Goal: Task Accomplishment & Management: Manage account settings

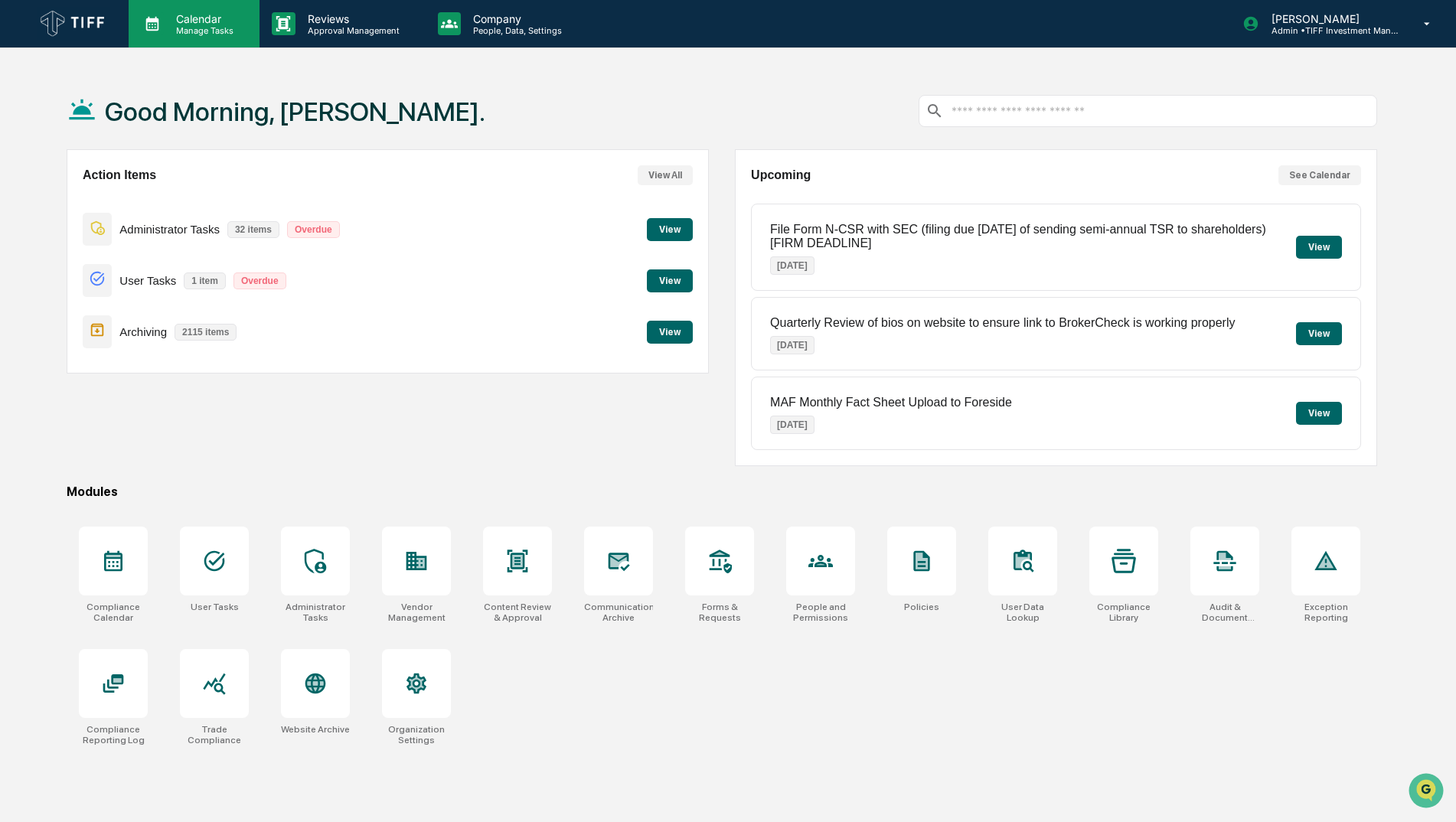
click at [206, 32] on p "Manage Tasks" at bounding box center [202, 30] width 77 height 11
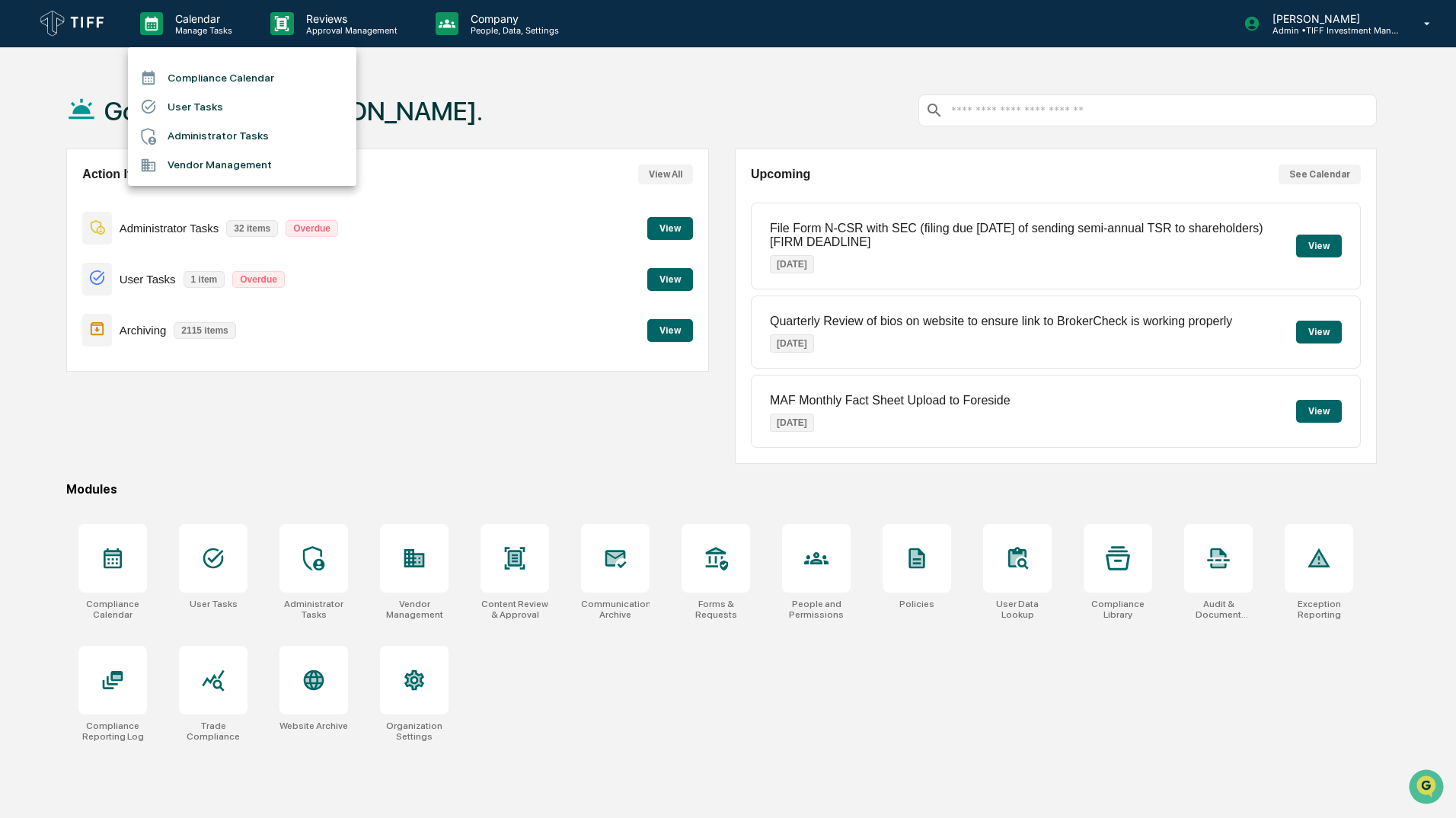
click at [219, 76] on li "Compliance Calendar" at bounding box center [242, 78] width 228 height 29
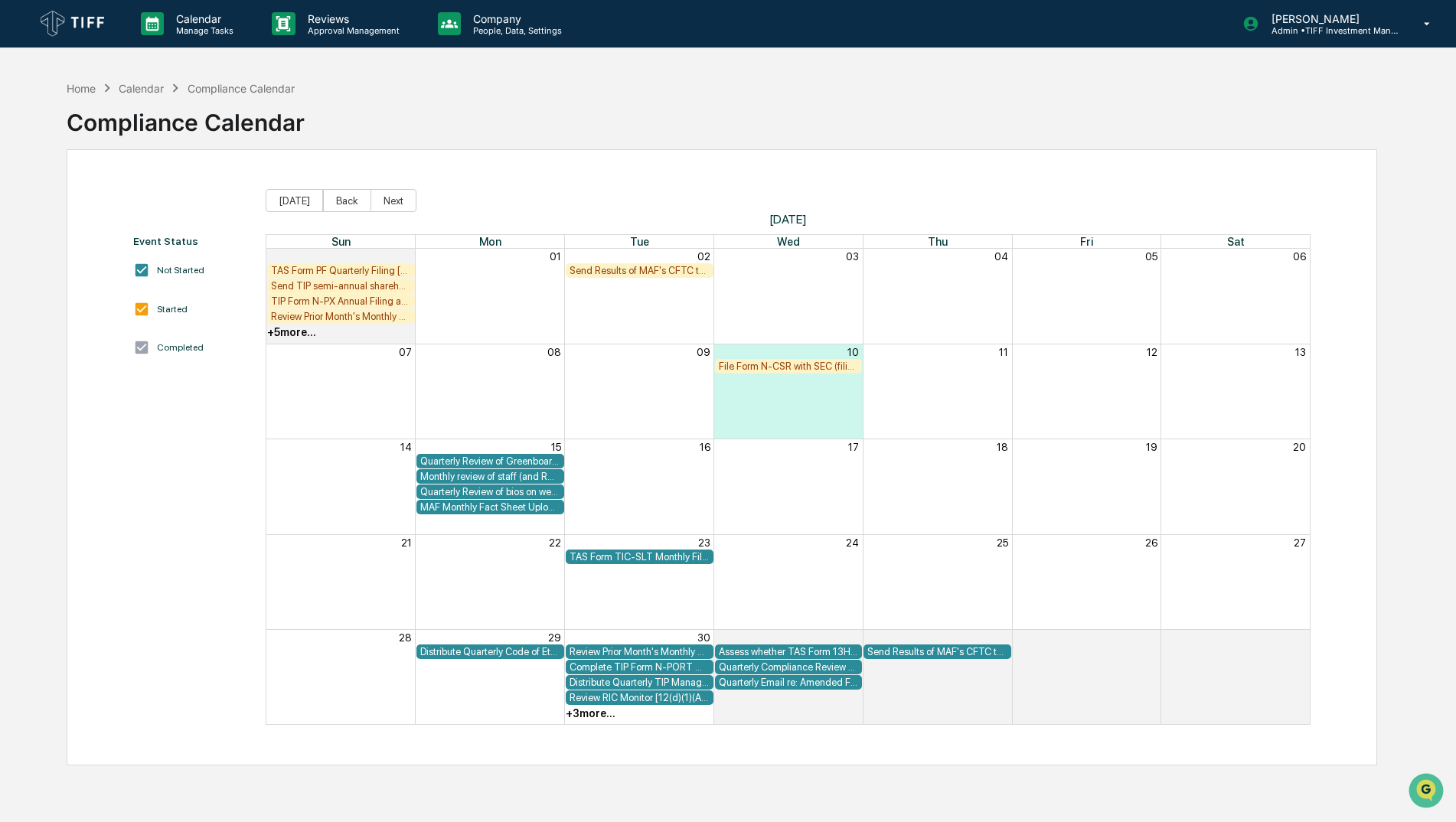
click at [601, 720] on div "+ 3 more..." at bounding box center [639, 713] width 149 height 15
click at [595, 712] on div "+ 3 more..." at bounding box center [591, 713] width 50 height 13
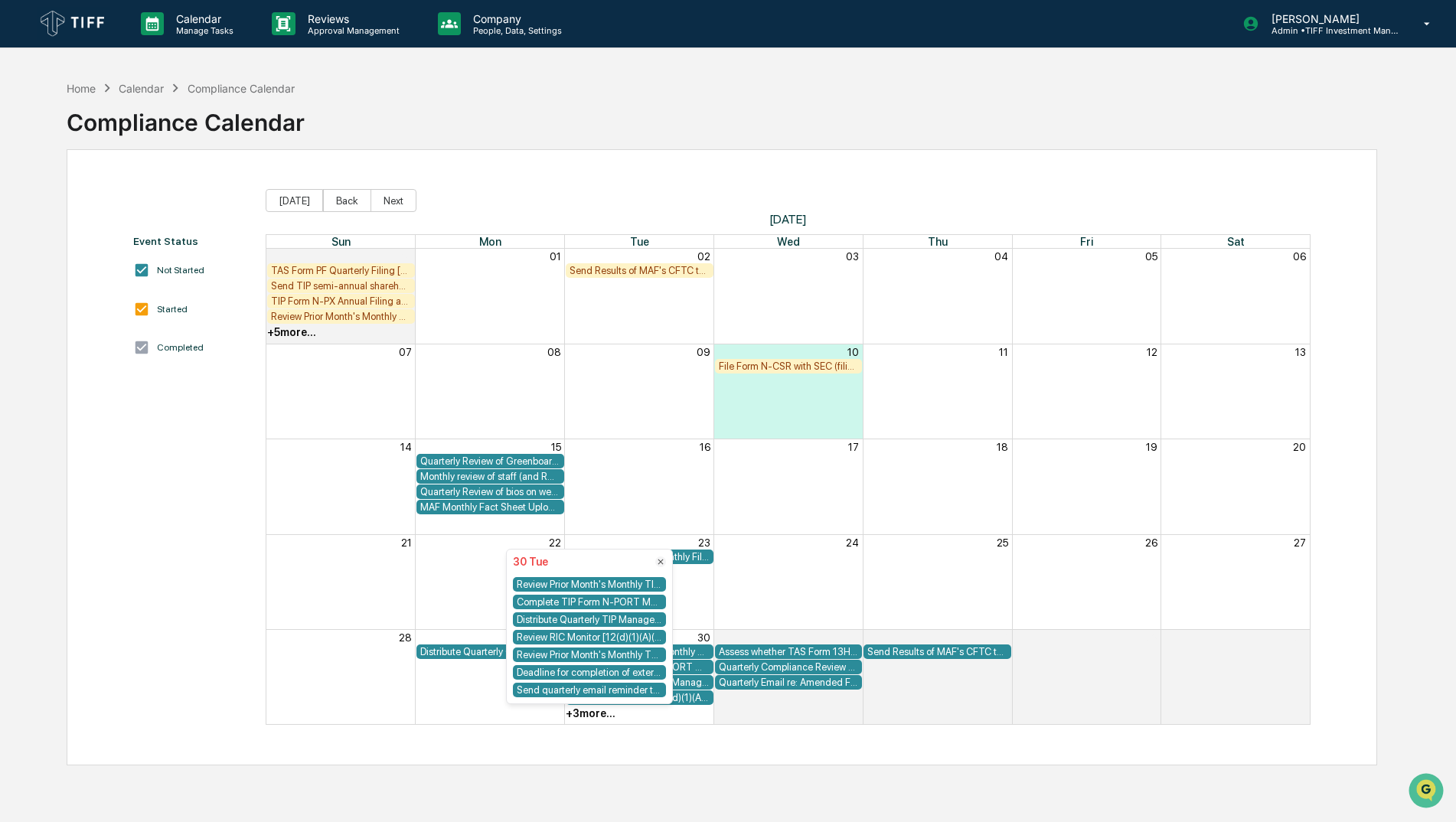
click at [646, 672] on div "Deadline for completion of external AML training from Foreside/Quest CE" at bounding box center [589, 672] width 153 height 14
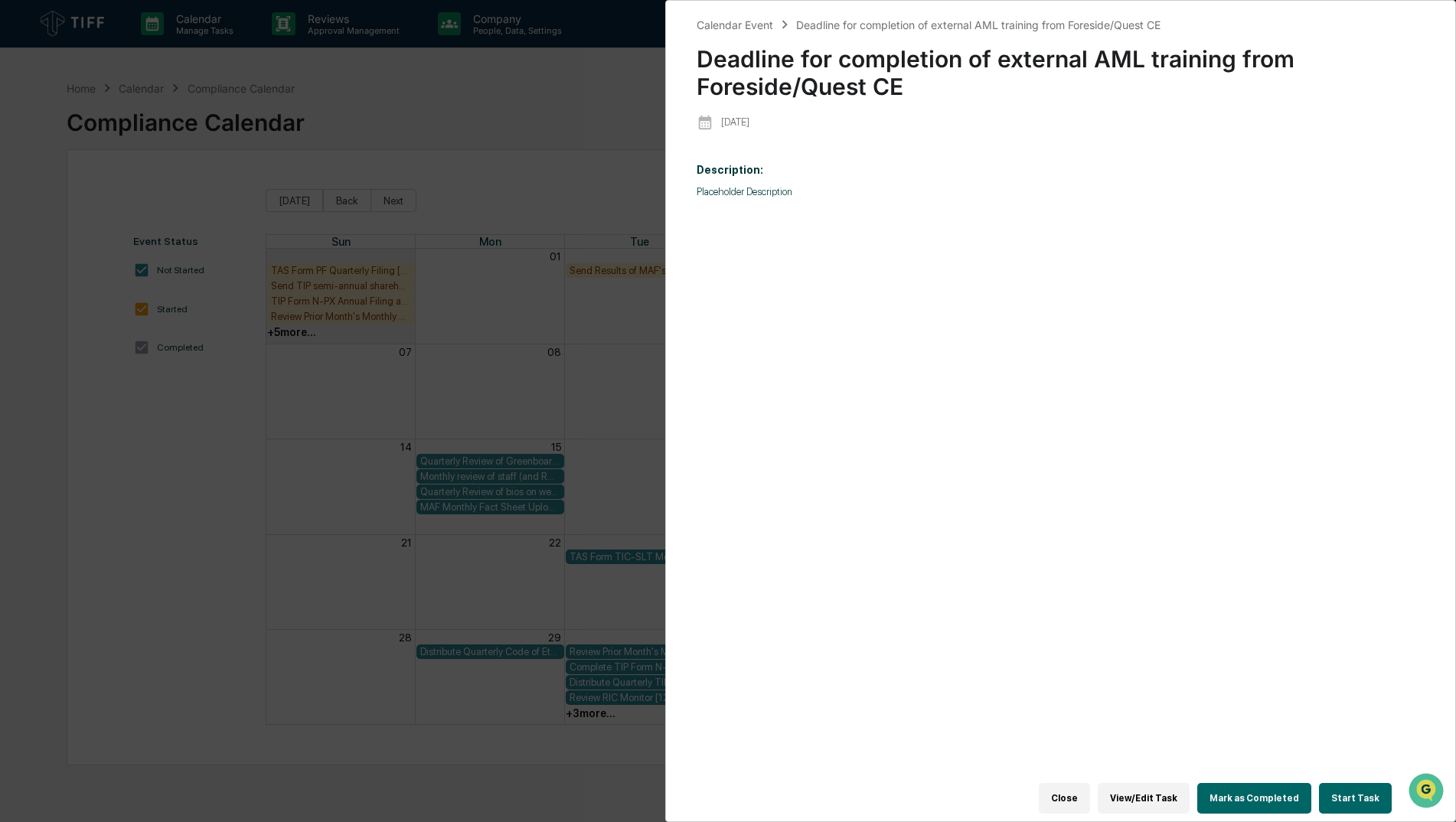
click at [1084, 792] on button "Close" at bounding box center [1064, 799] width 51 height 31
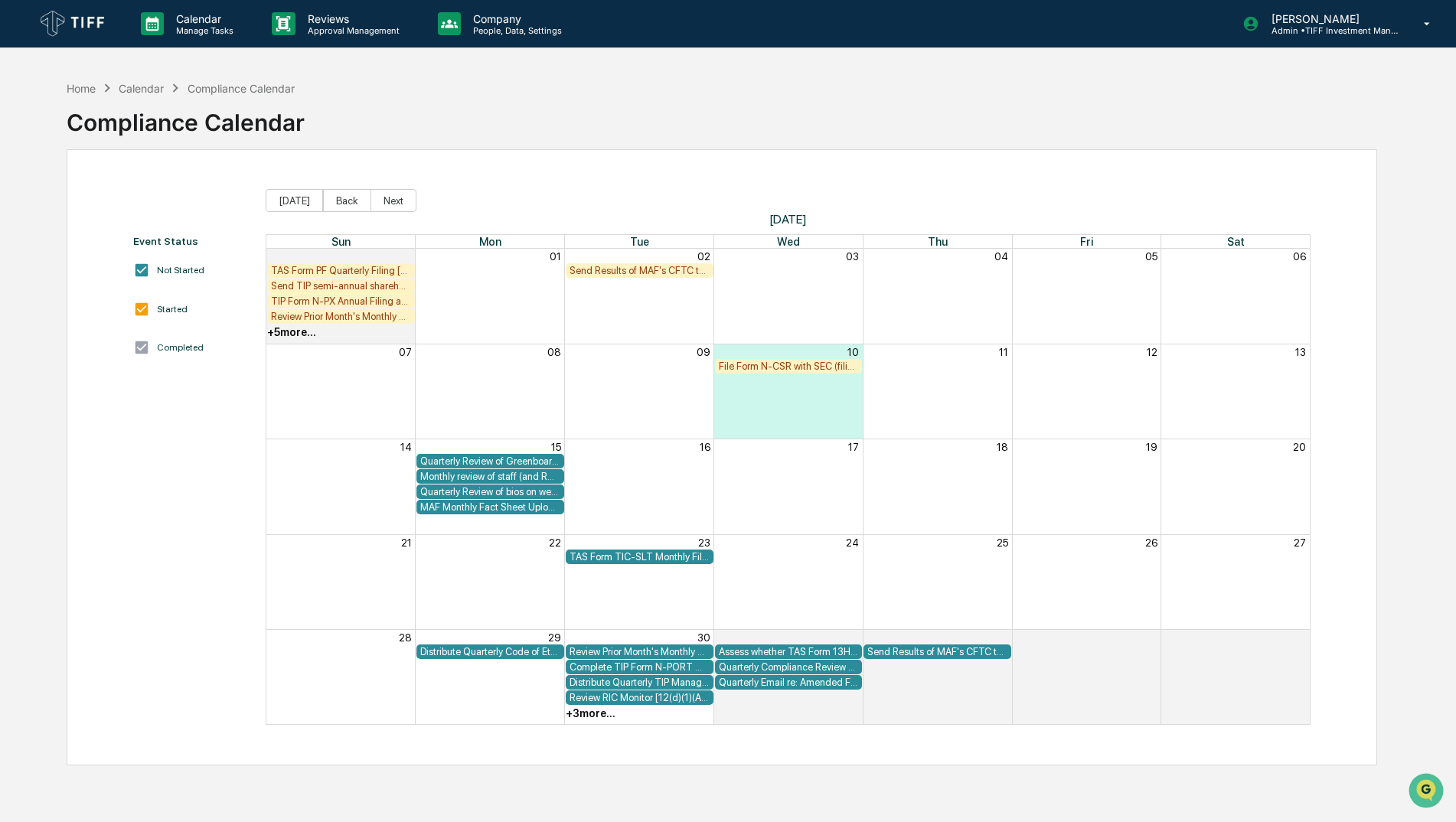
click at [596, 709] on div "+ 3 more..." at bounding box center [591, 713] width 50 height 13
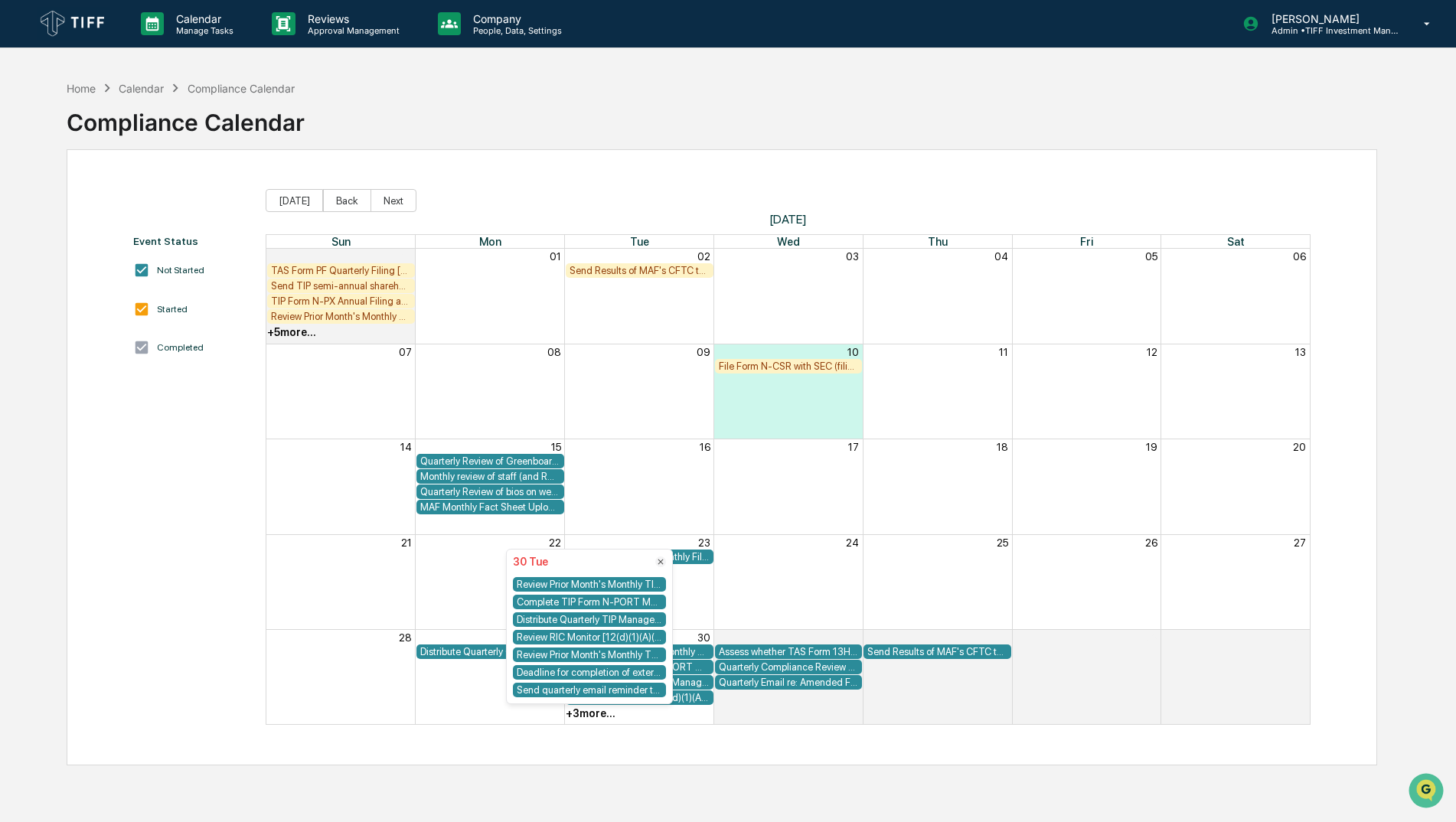
click at [597, 688] on div "Send quarterly email reminder to RRs to report any client complaints and to for…" at bounding box center [589, 690] width 153 height 14
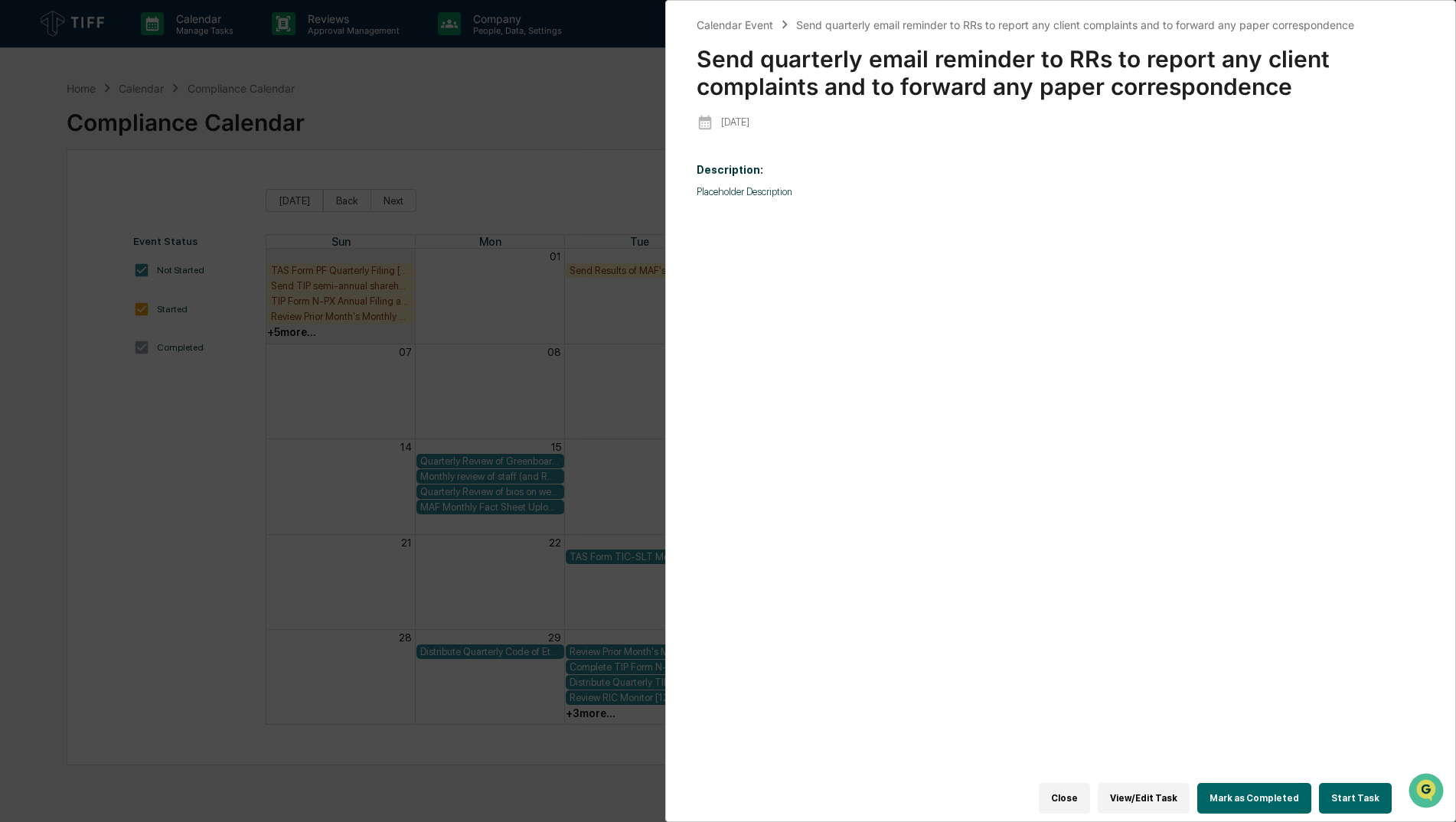
click at [1090, 792] on button "Close" at bounding box center [1064, 799] width 51 height 31
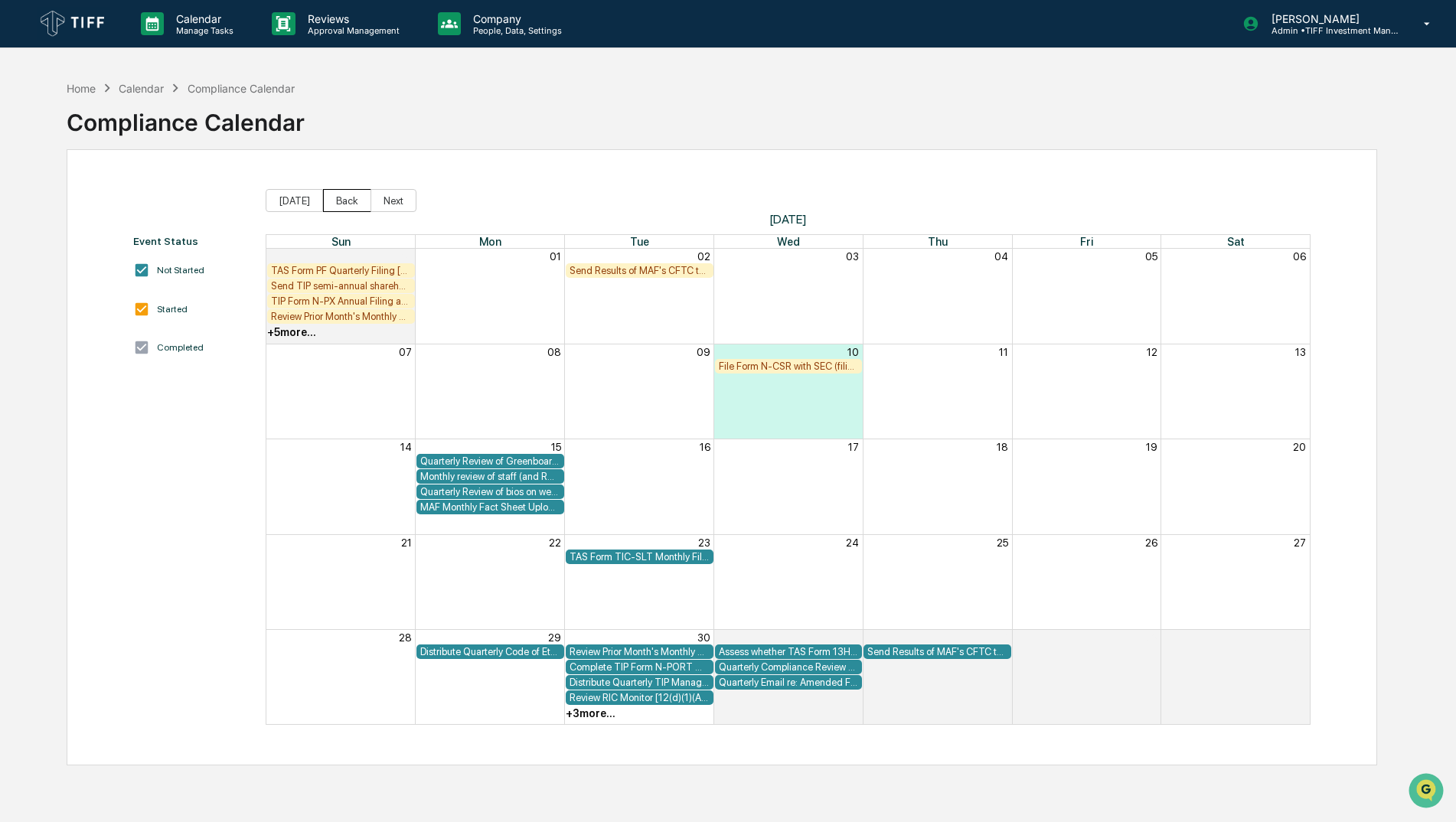
click at [330, 208] on button "Back" at bounding box center [347, 200] width 48 height 23
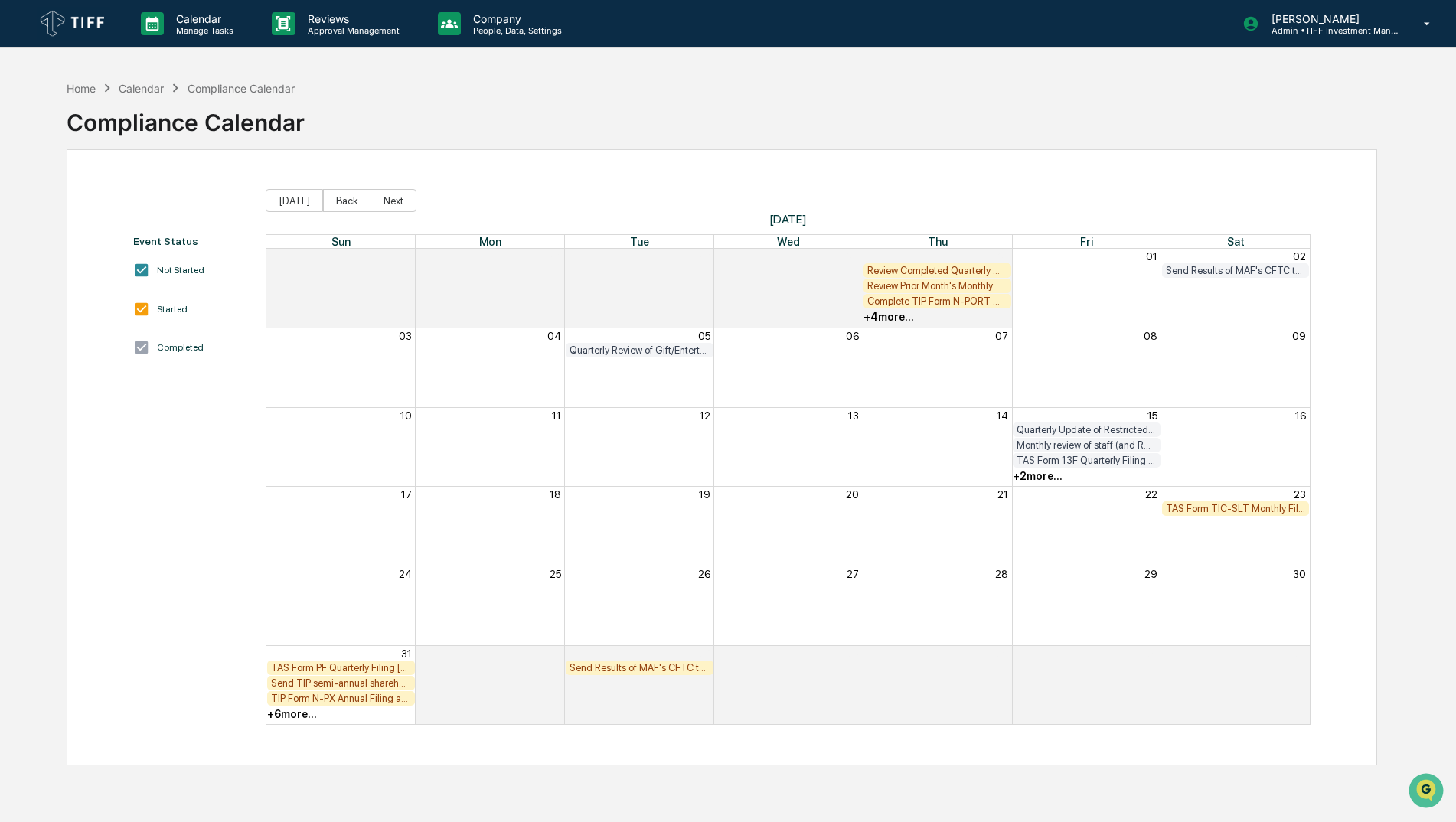
click at [1033, 475] on div "+ 2 more..." at bounding box center [1038, 476] width 50 height 13
click at [1057, 571] on div "Send Quarterly Form PF filing fee to FINRA ($150) [FIRM DEADLINE]" at bounding box center [1036, 573] width 153 height 14
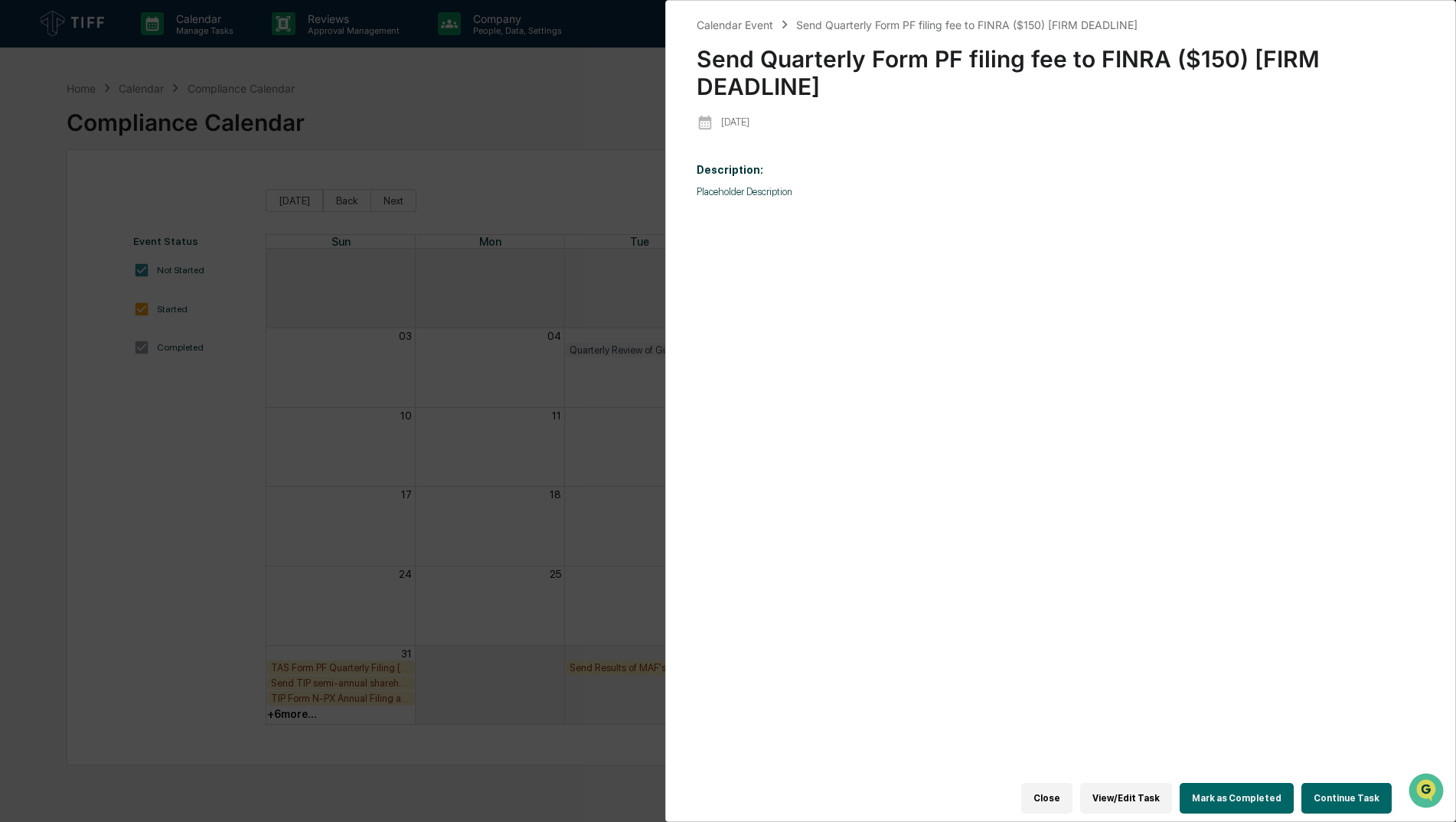
click at [1123, 791] on button "View/Edit Task" at bounding box center [1125, 799] width 92 height 31
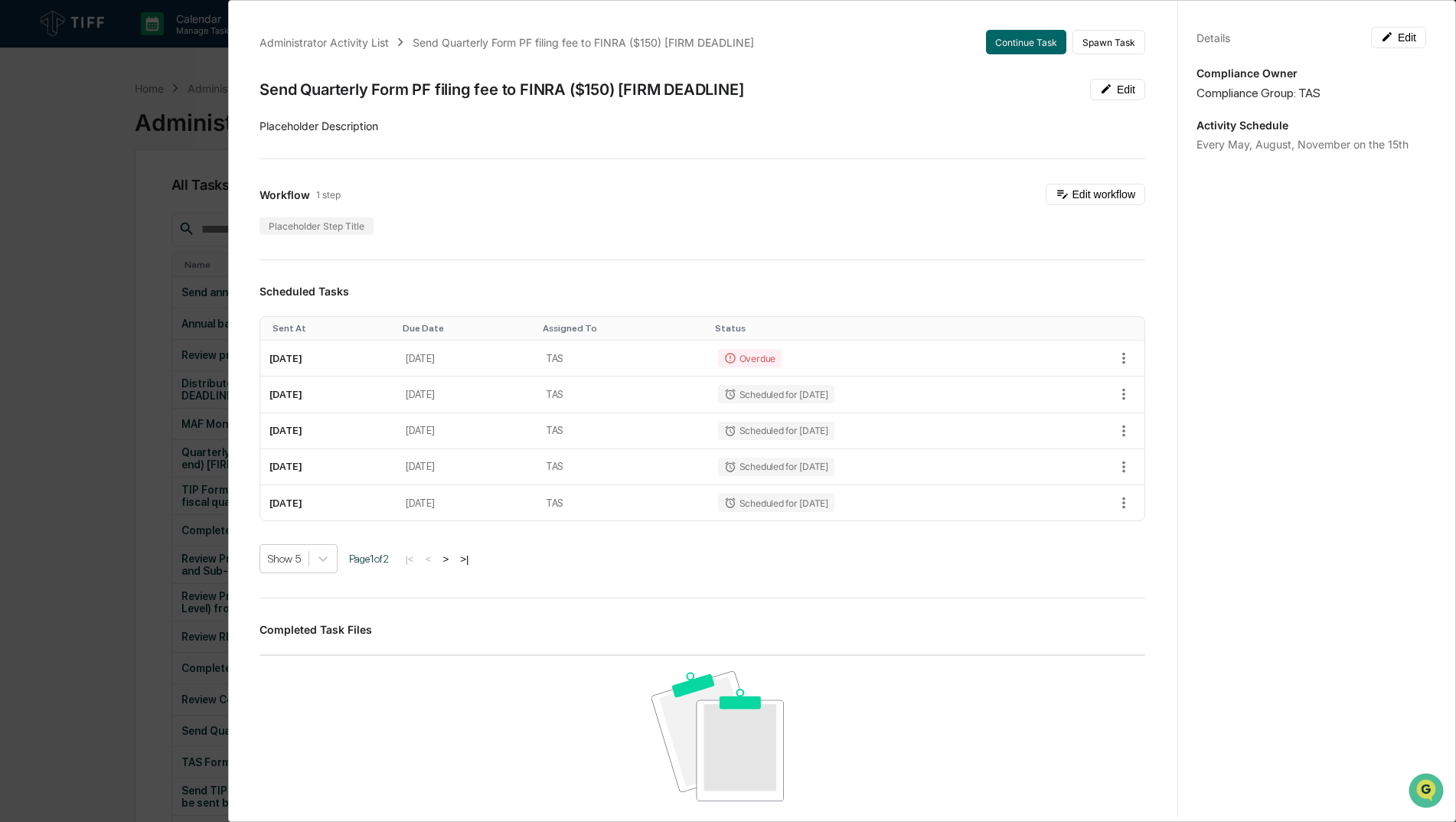
click at [120, 221] on div "Administrator Activity List Send Quarterly Form PF filing fee to FINRA ($150) […" at bounding box center [728, 411] width 1456 height 822
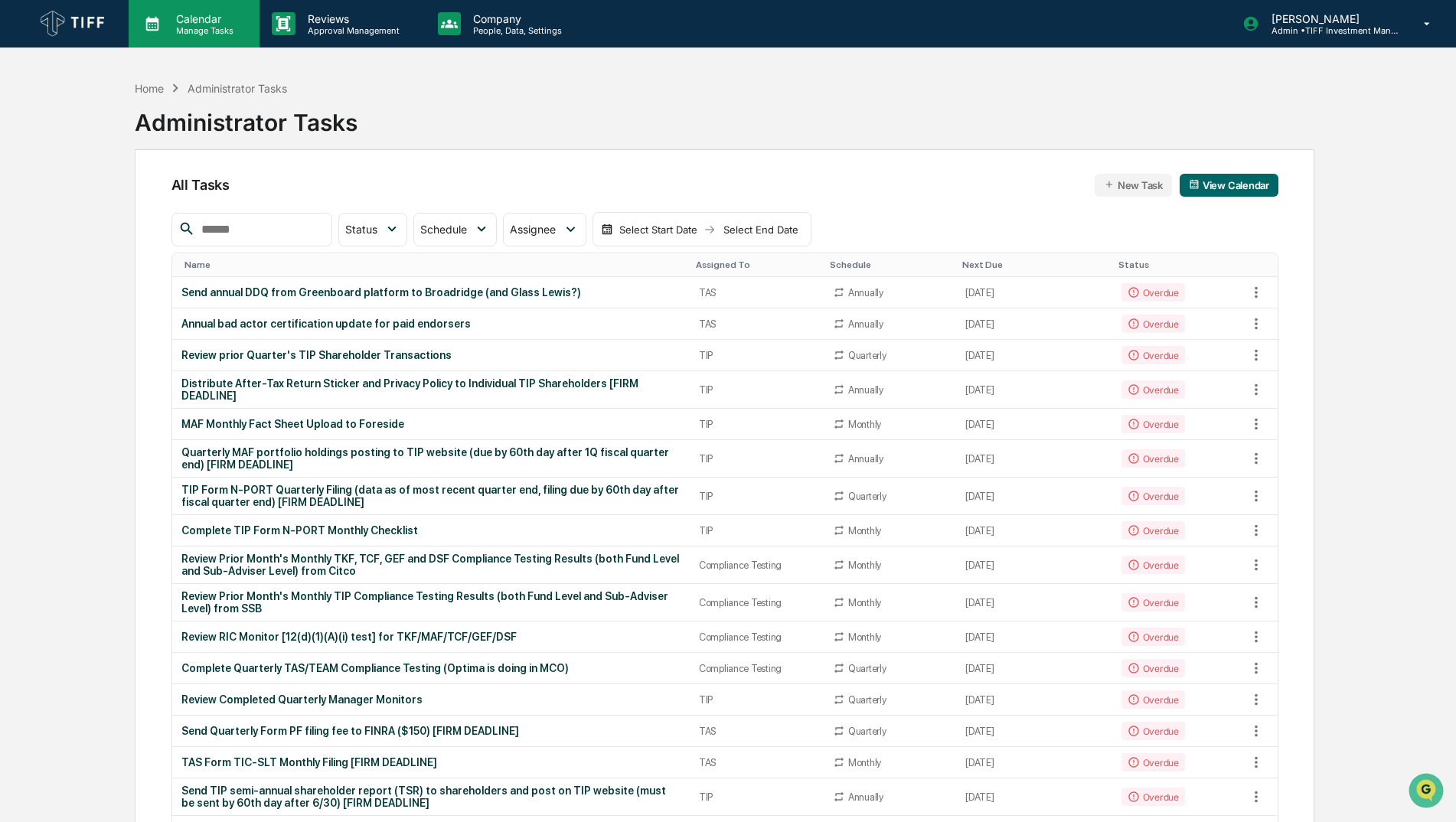
click at [177, 40] on div "Calendar Manage Tasks" at bounding box center [194, 23] width 131 height 47
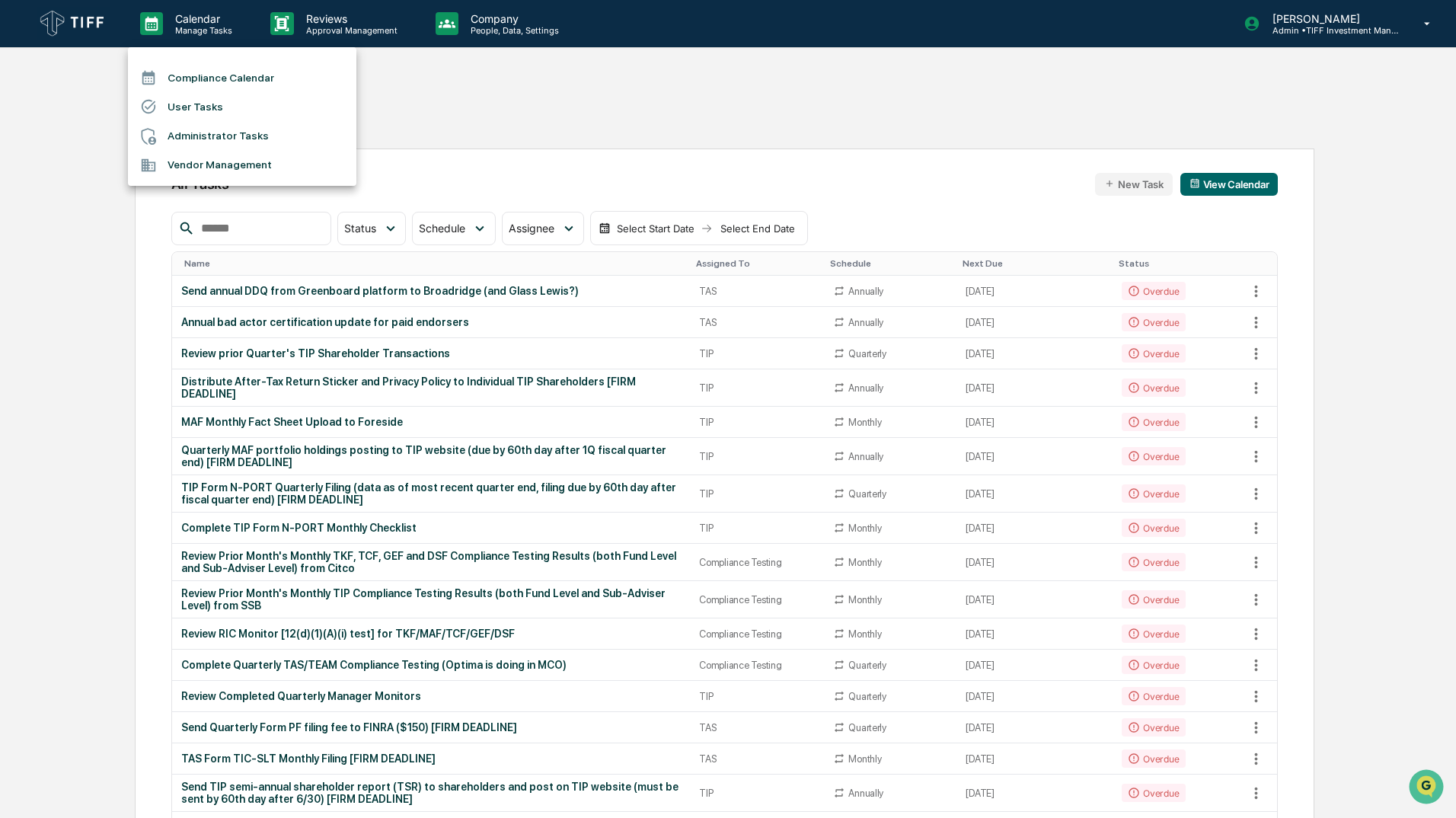
click at [220, 87] on li "Compliance Calendar" at bounding box center [242, 78] width 228 height 29
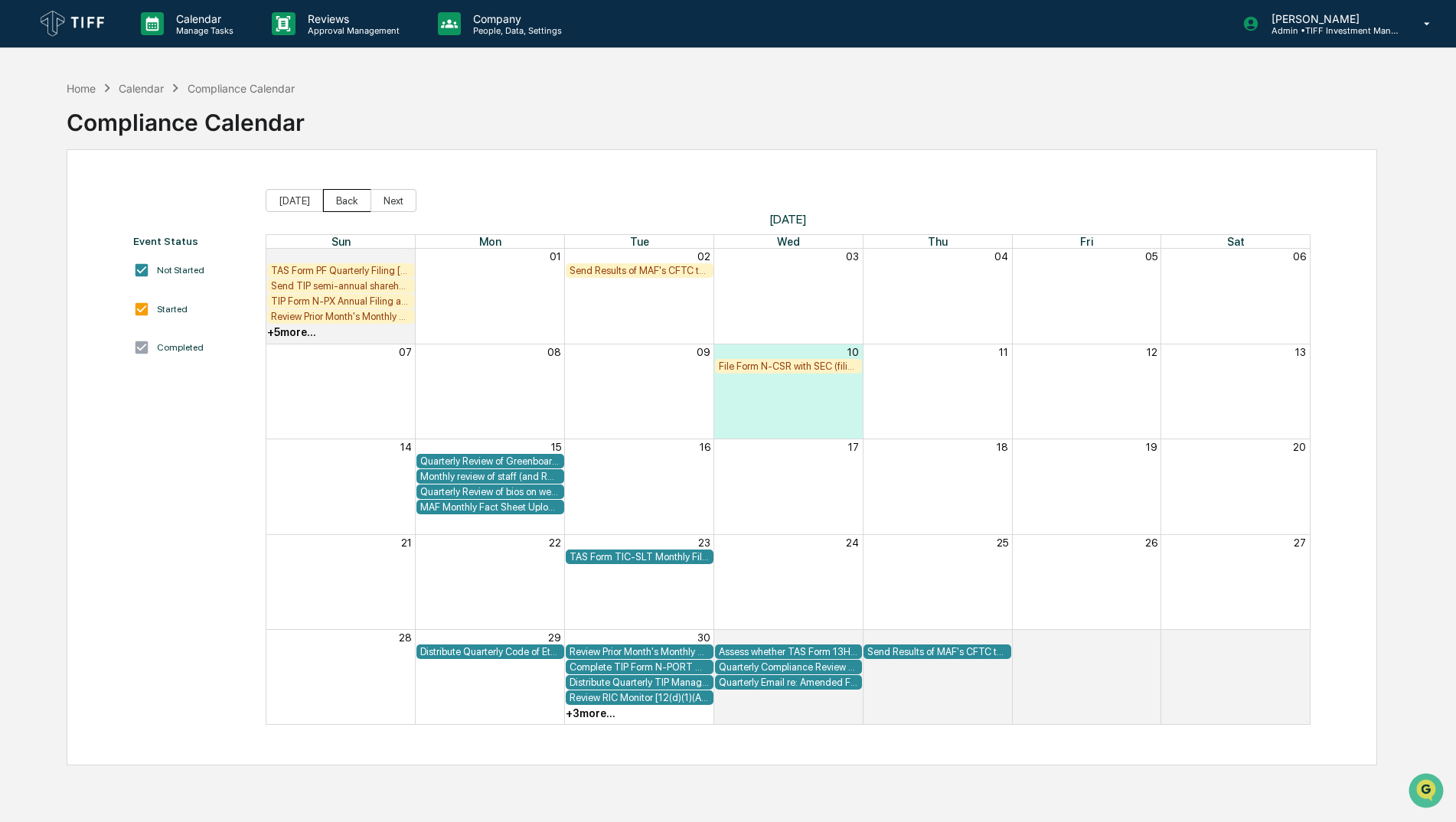
drag, startPoint x: 331, startPoint y: 196, endPoint x: 345, endPoint y: 214, distance: 22.8
click at [334, 202] on button "Back" at bounding box center [347, 200] width 48 height 23
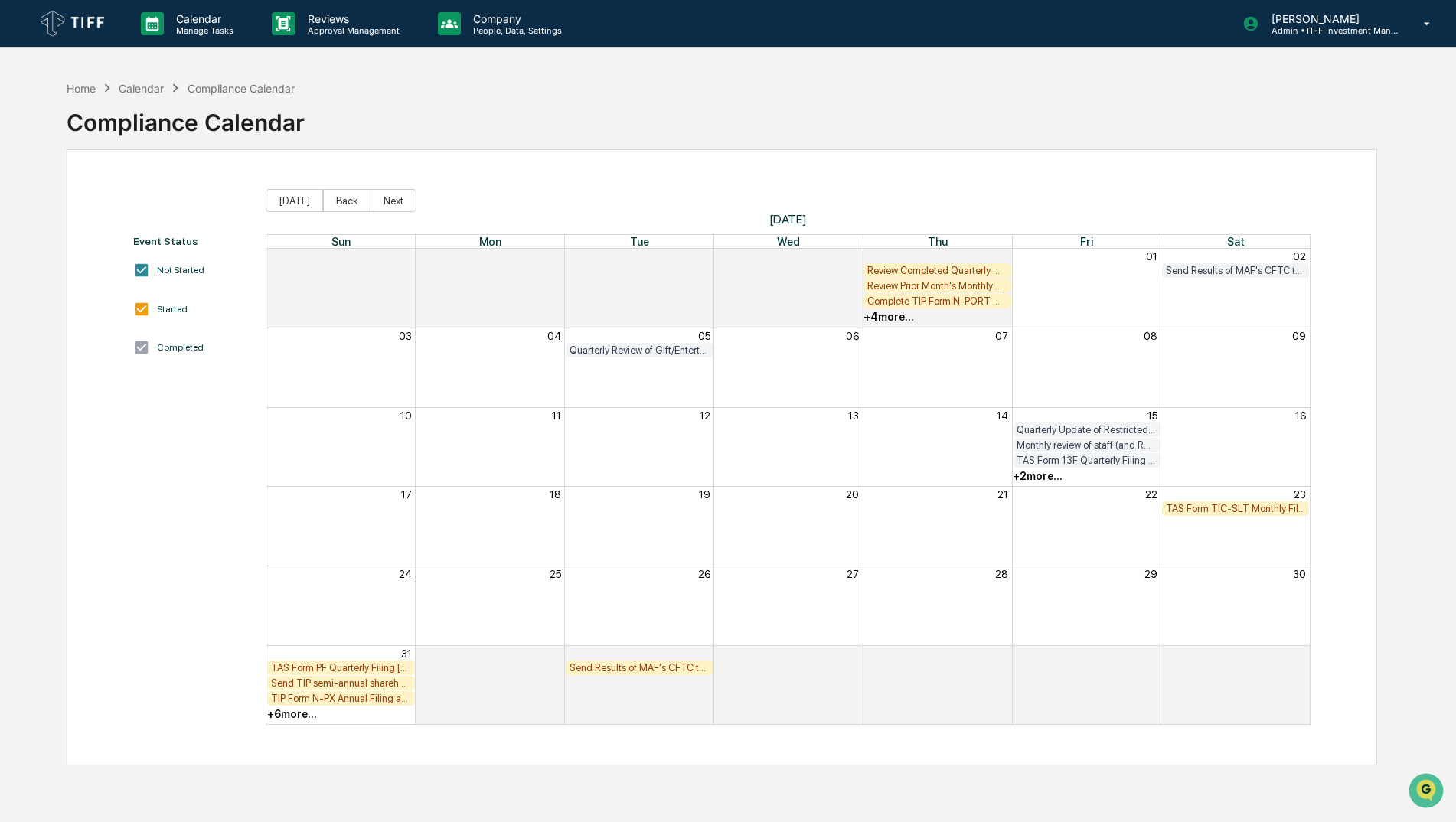
click at [1046, 474] on div "+ 2 more..." at bounding box center [1038, 476] width 50 height 13
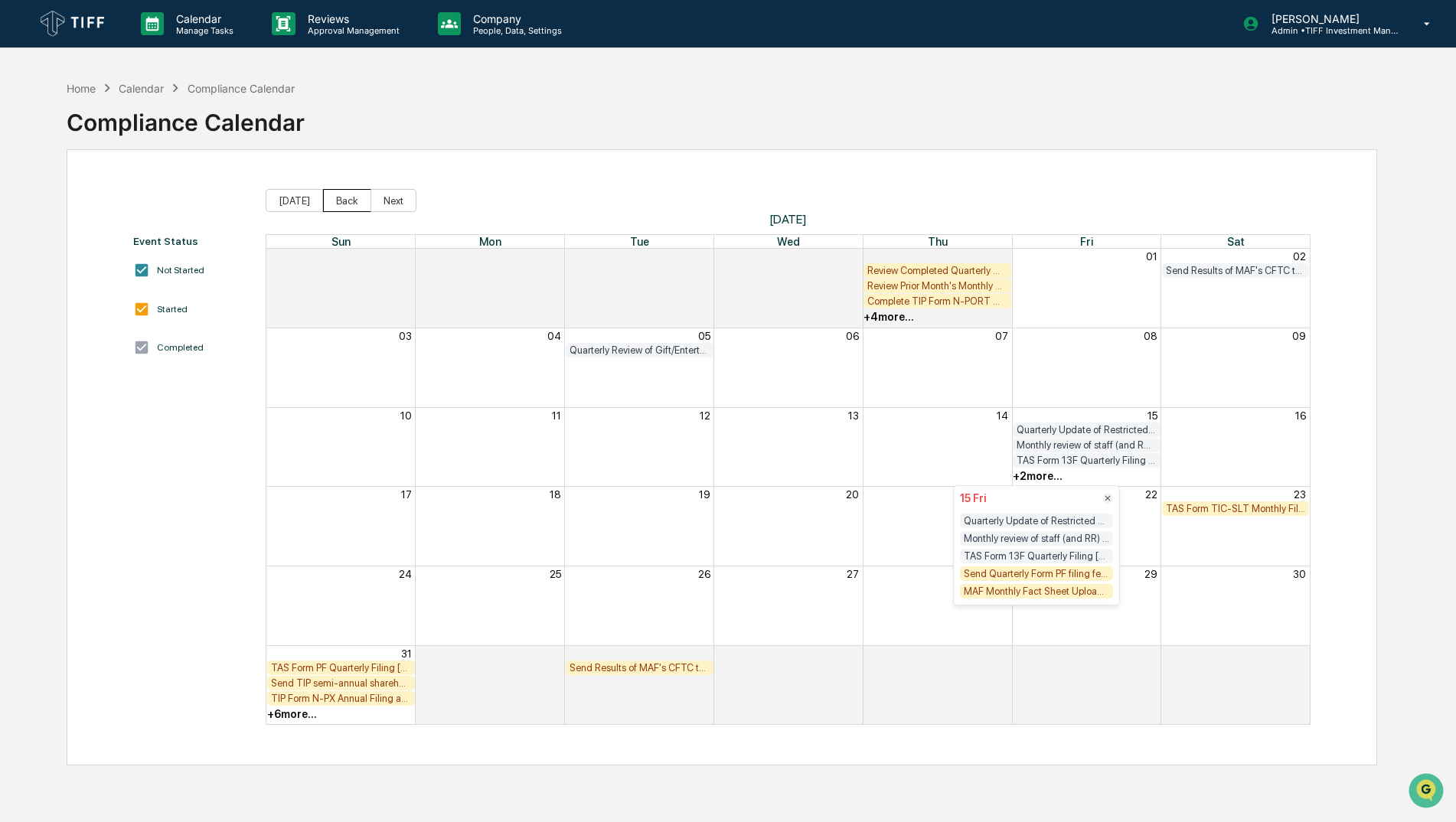
click at [340, 203] on button "Back" at bounding box center [347, 200] width 48 height 23
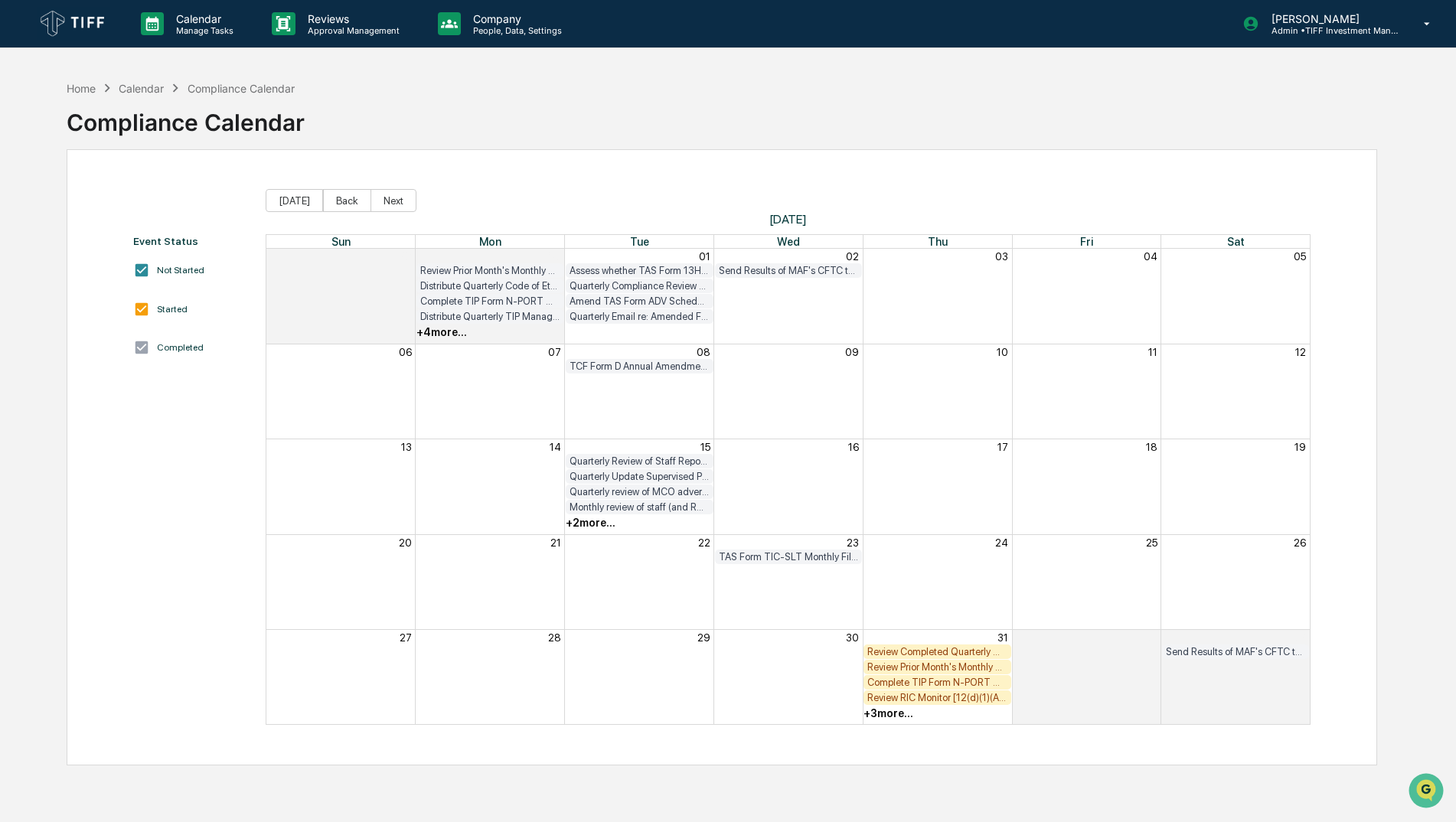
click at [596, 526] on div "+ 2 more..." at bounding box center [591, 522] width 50 height 13
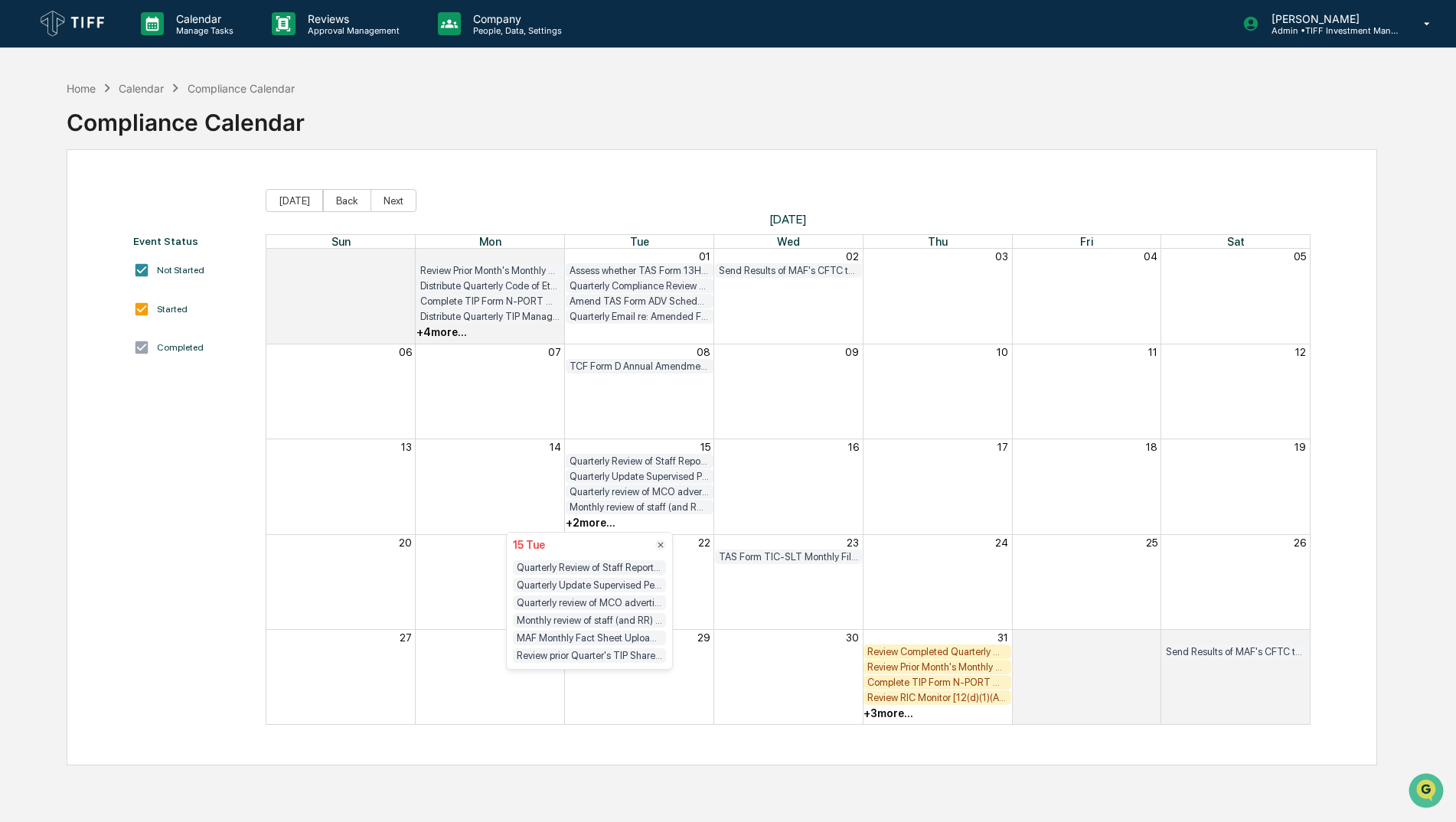
click at [639, 604] on div "Quarterly review of MCO advertising checklist and backup materials" at bounding box center [589, 602] width 153 height 14
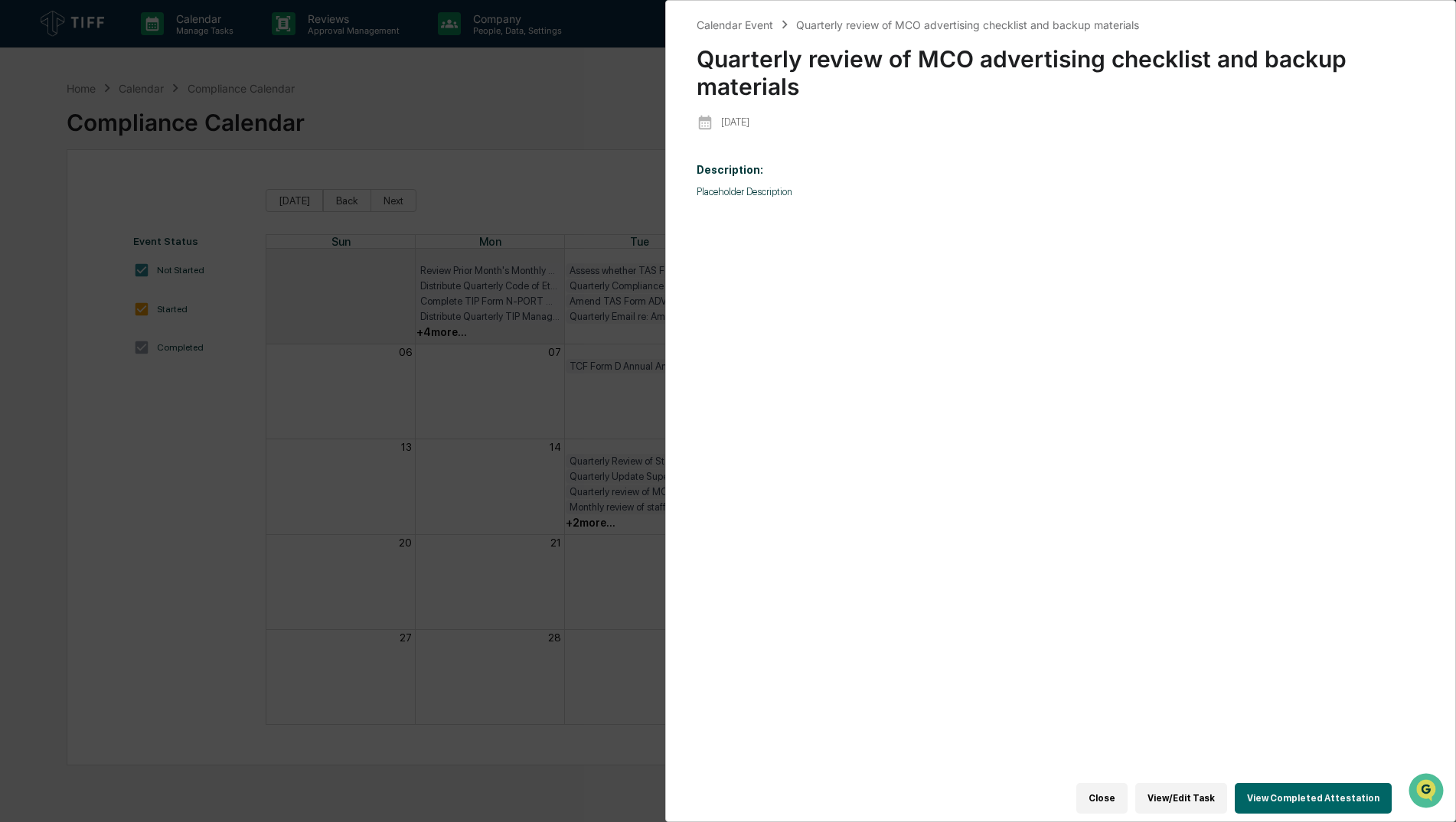
click at [1103, 794] on button "Close" at bounding box center [1101, 799] width 51 height 31
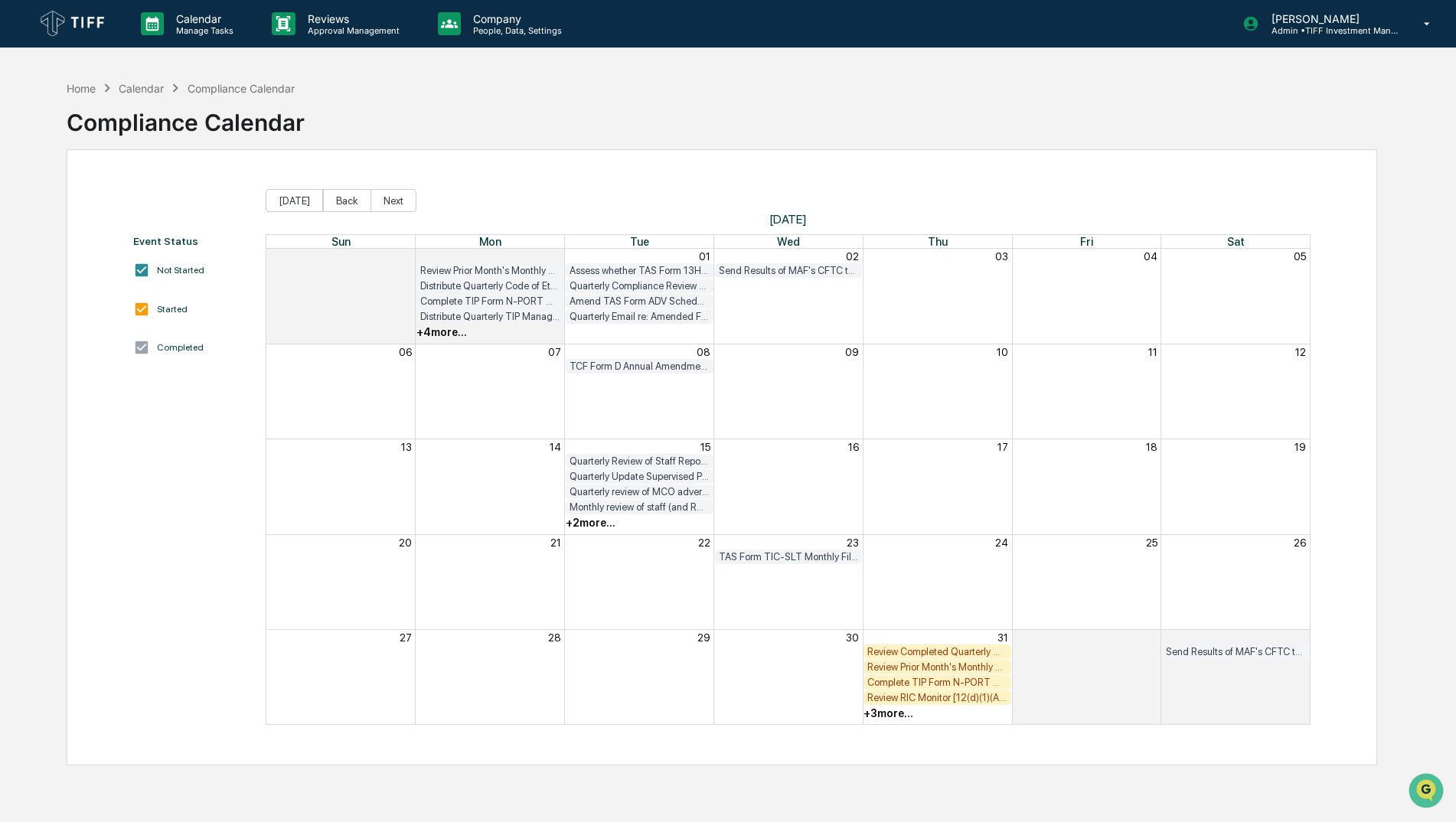
click at [608, 523] on div "+ 2 more..." at bounding box center [591, 522] width 50 height 13
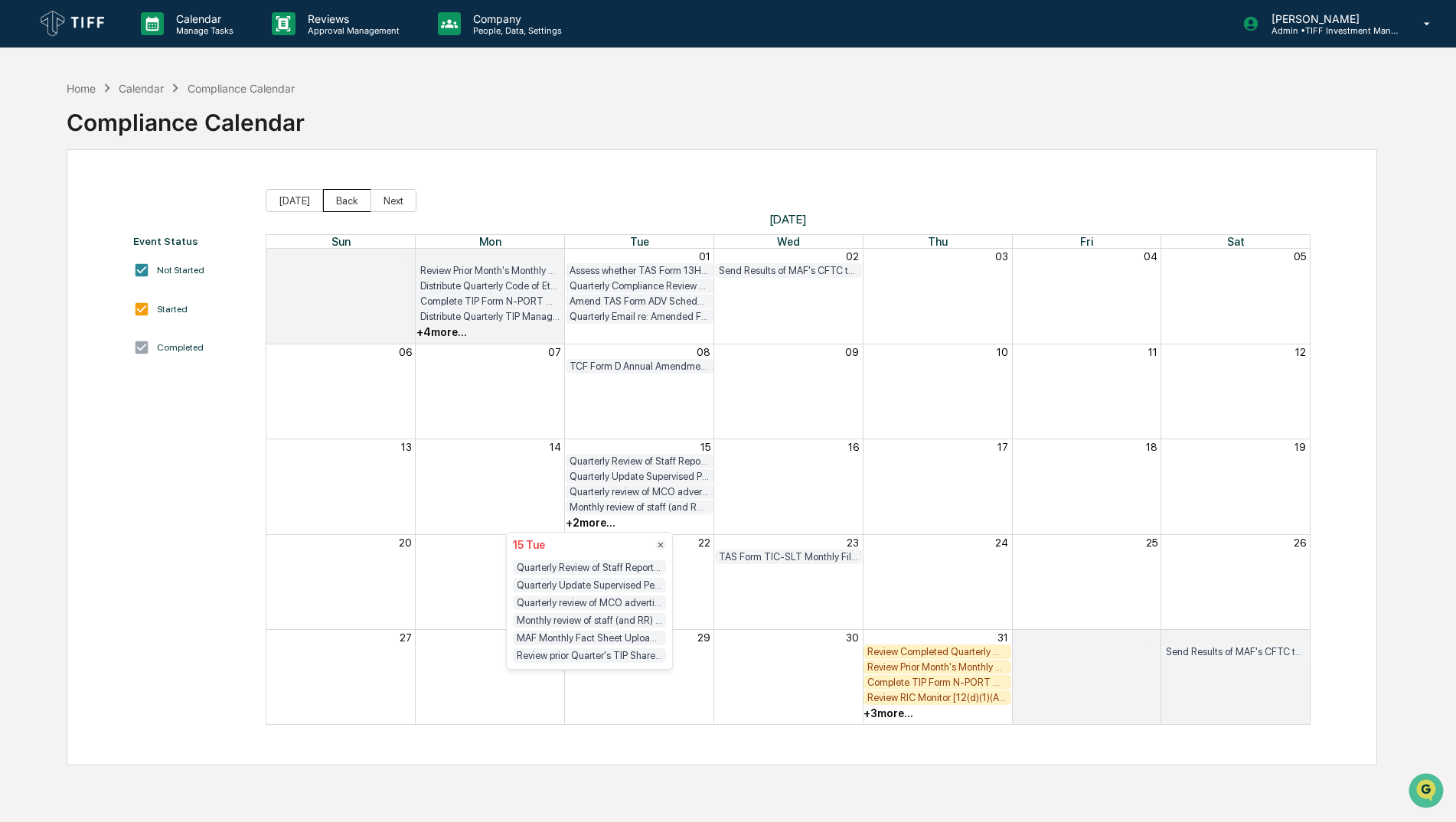
click at [343, 202] on button "Back" at bounding box center [347, 200] width 48 height 23
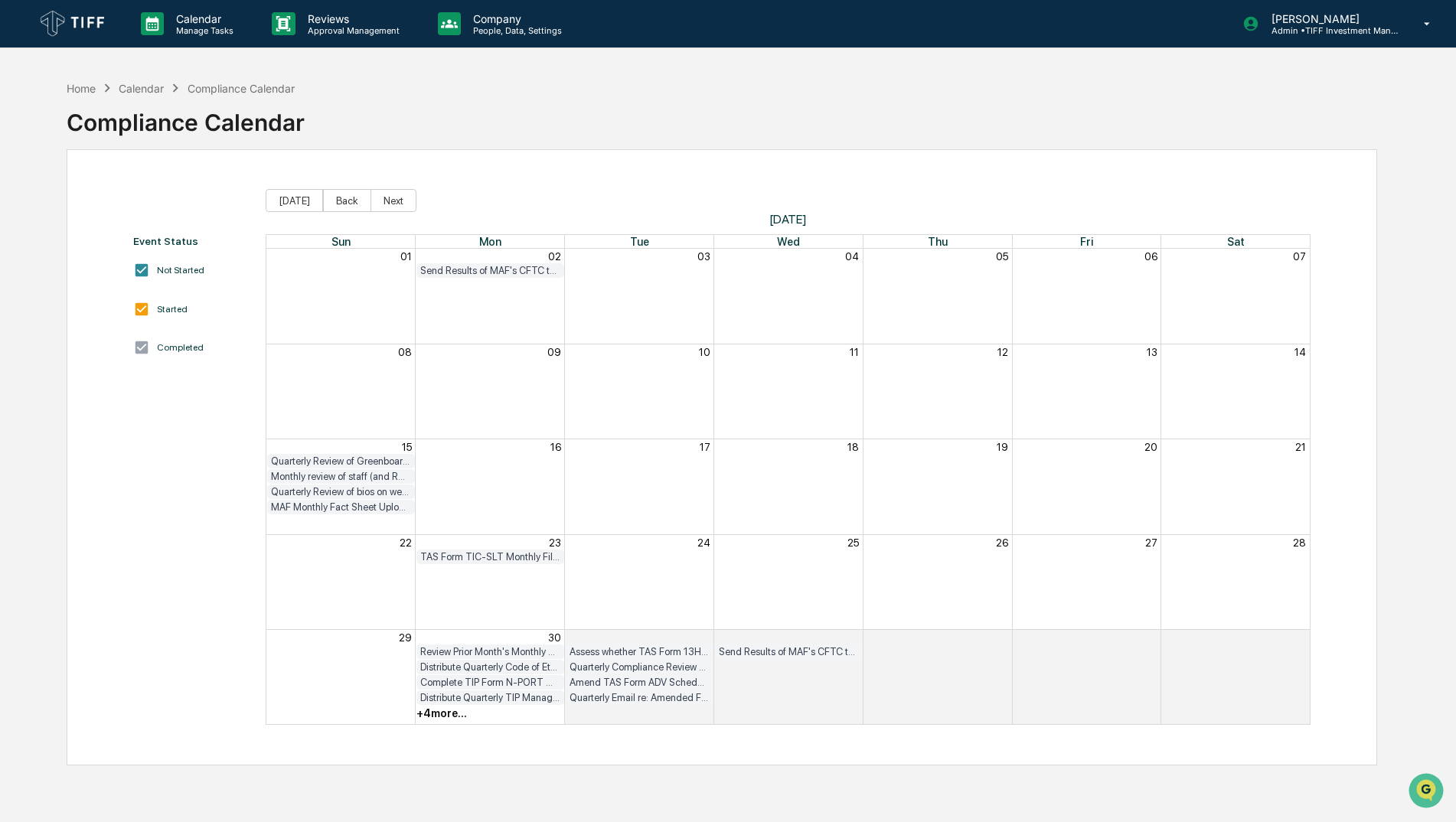
click at [344, 483] on div "Monthly review of staff (and RR) archived communications (including email and T…" at bounding box center [340, 476] width 147 height 14
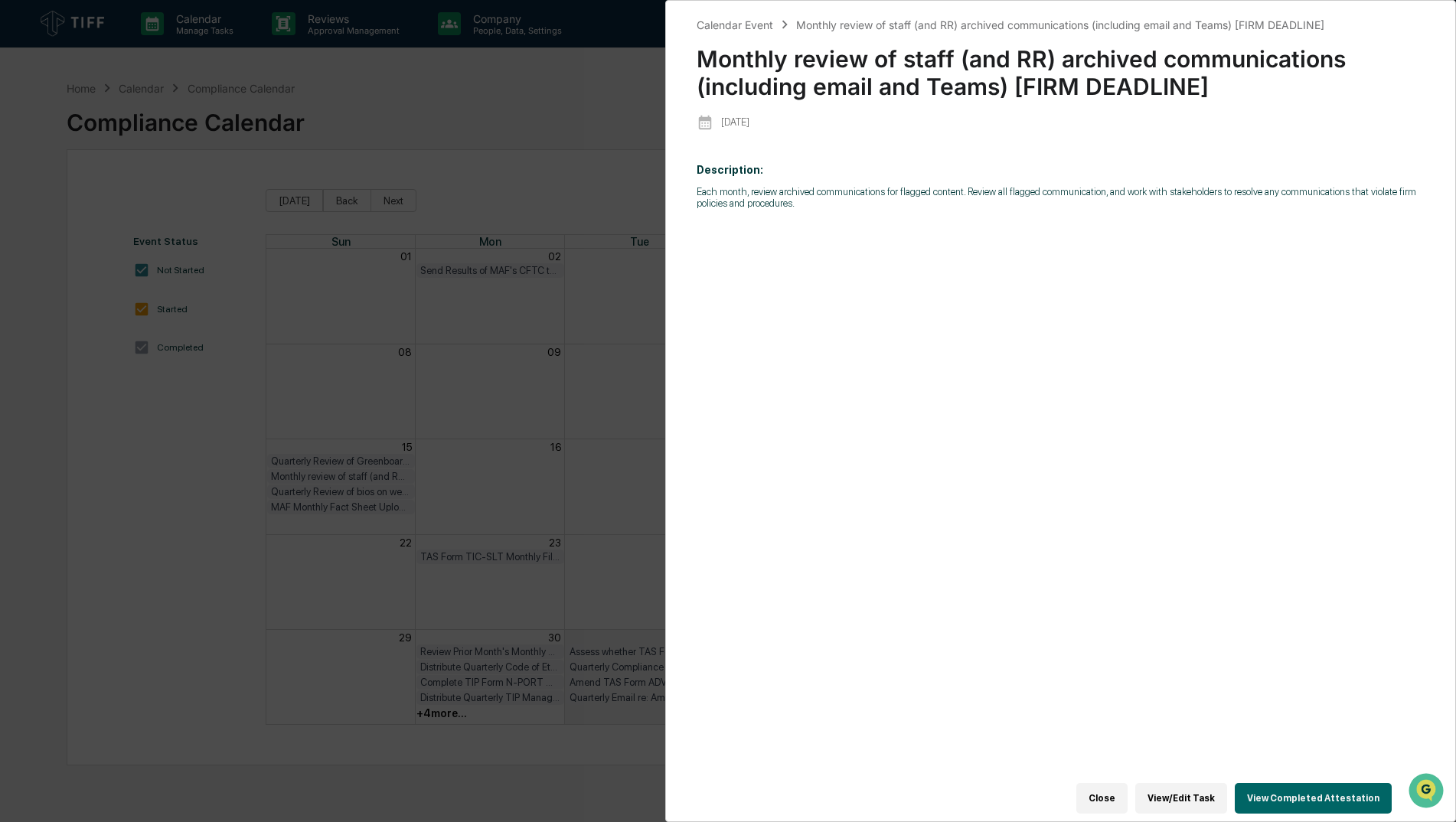
click at [1107, 794] on button "Close" at bounding box center [1101, 799] width 51 height 31
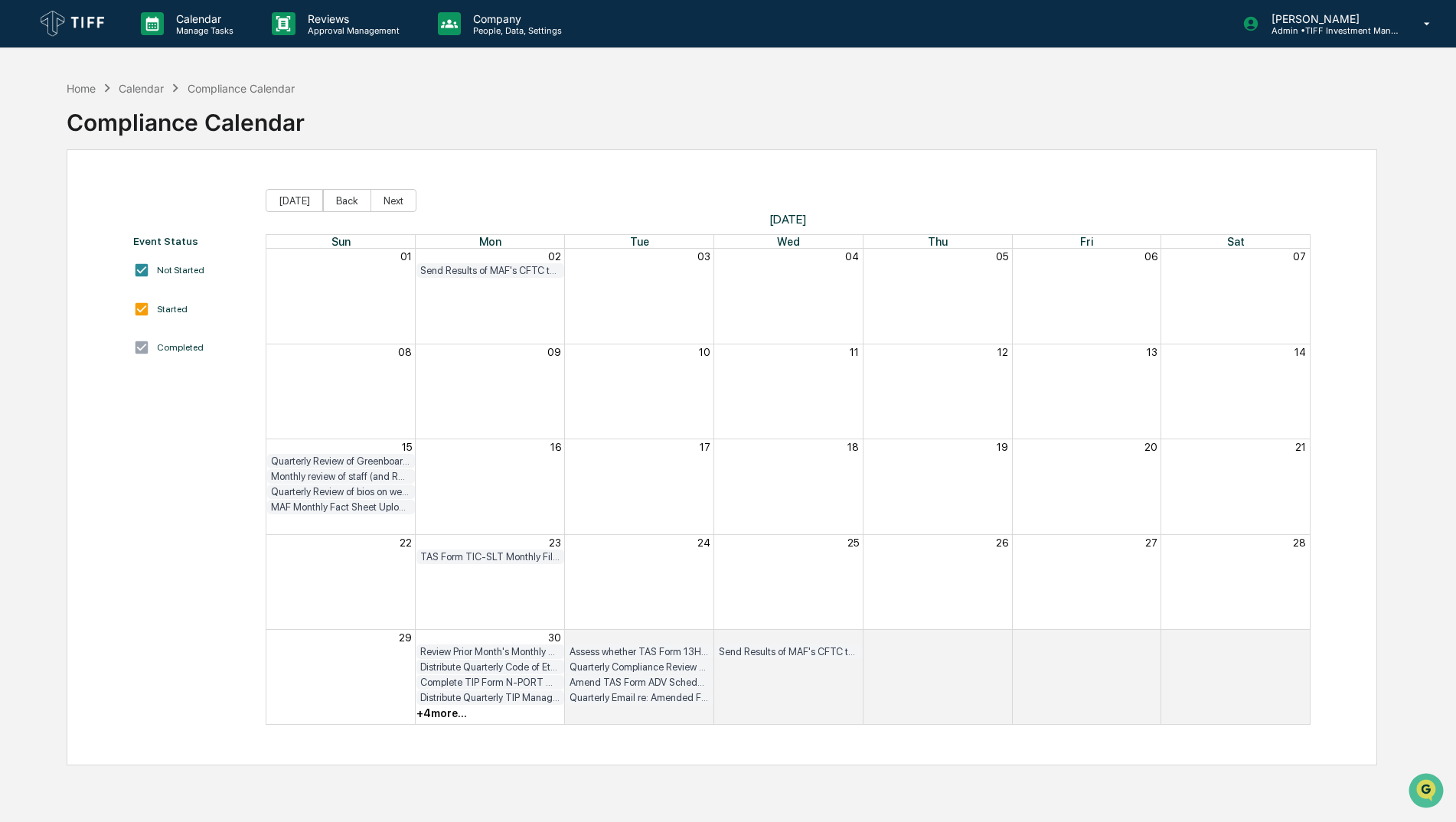
click at [363, 483] on div "Monthly review of staff (and RR) archived communications (including email and T…" at bounding box center [340, 476] width 147 height 14
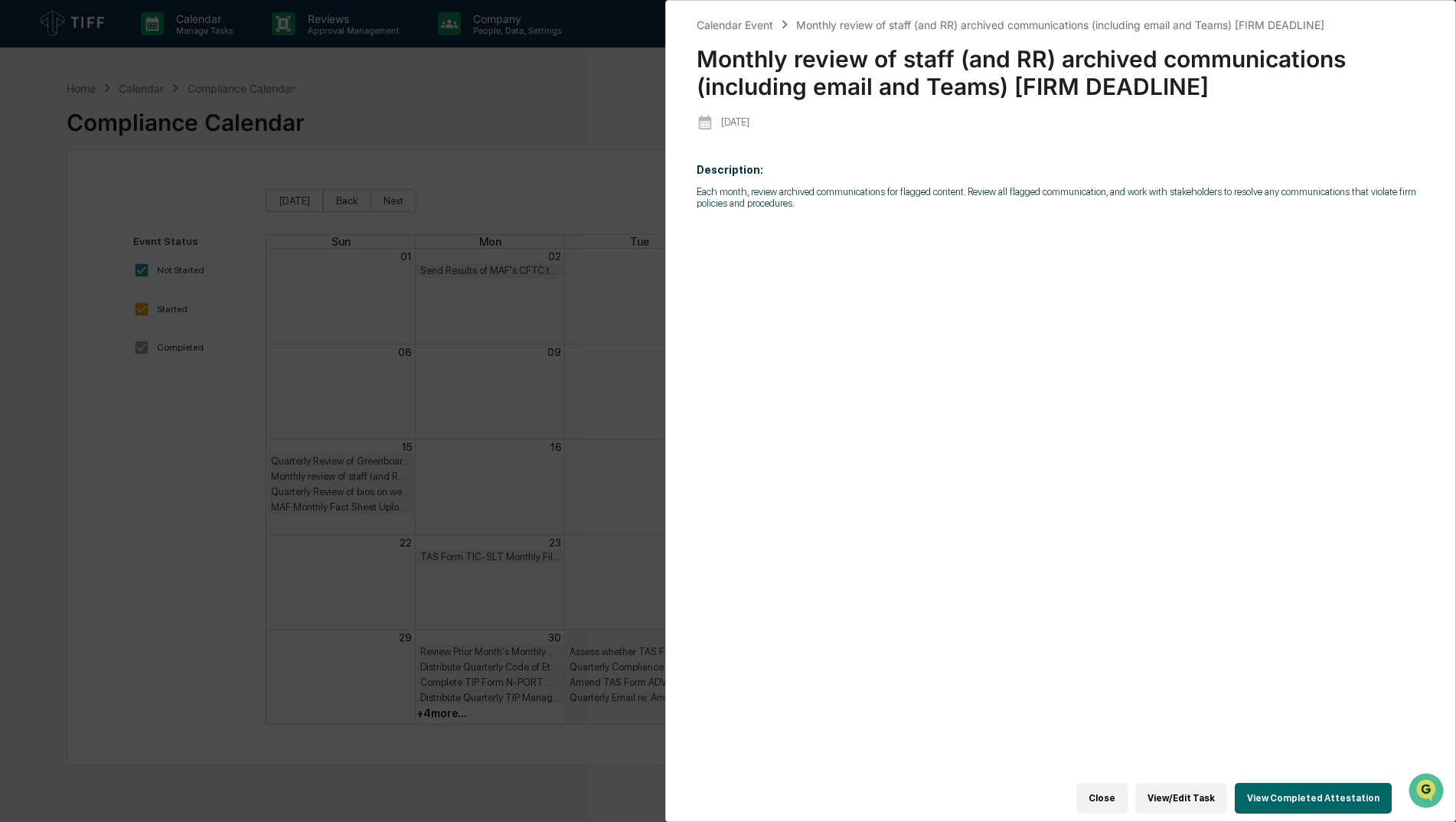
click at [1185, 783] on button "View/Edit Task" at bounding box center [1180, 799] width 92 height 31
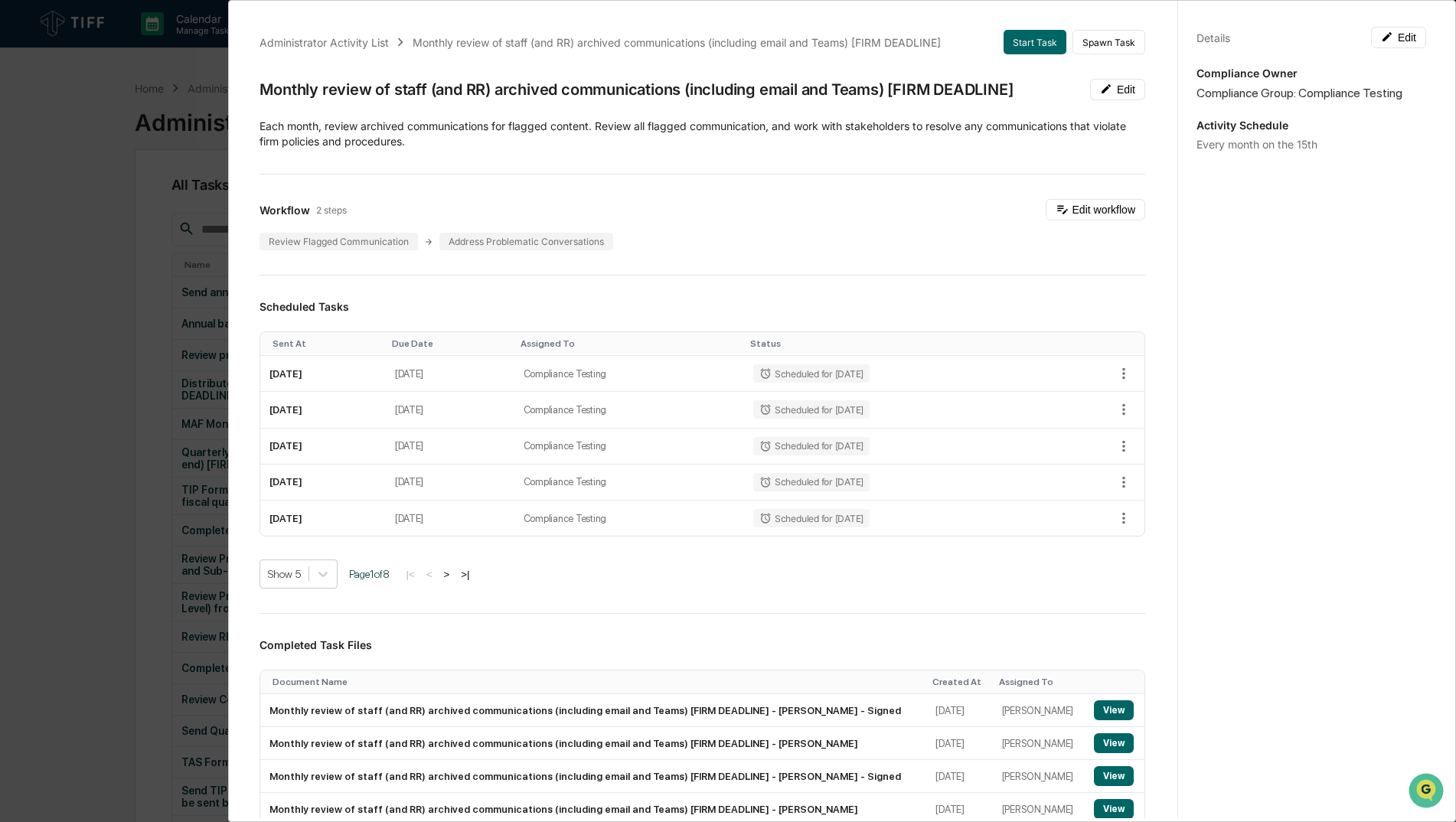
click at [43, 191] on div "Administrator Activity List Monthly review of staff (and RR) archived communica…" at bounding box center [728, 411] width 1456 height 822
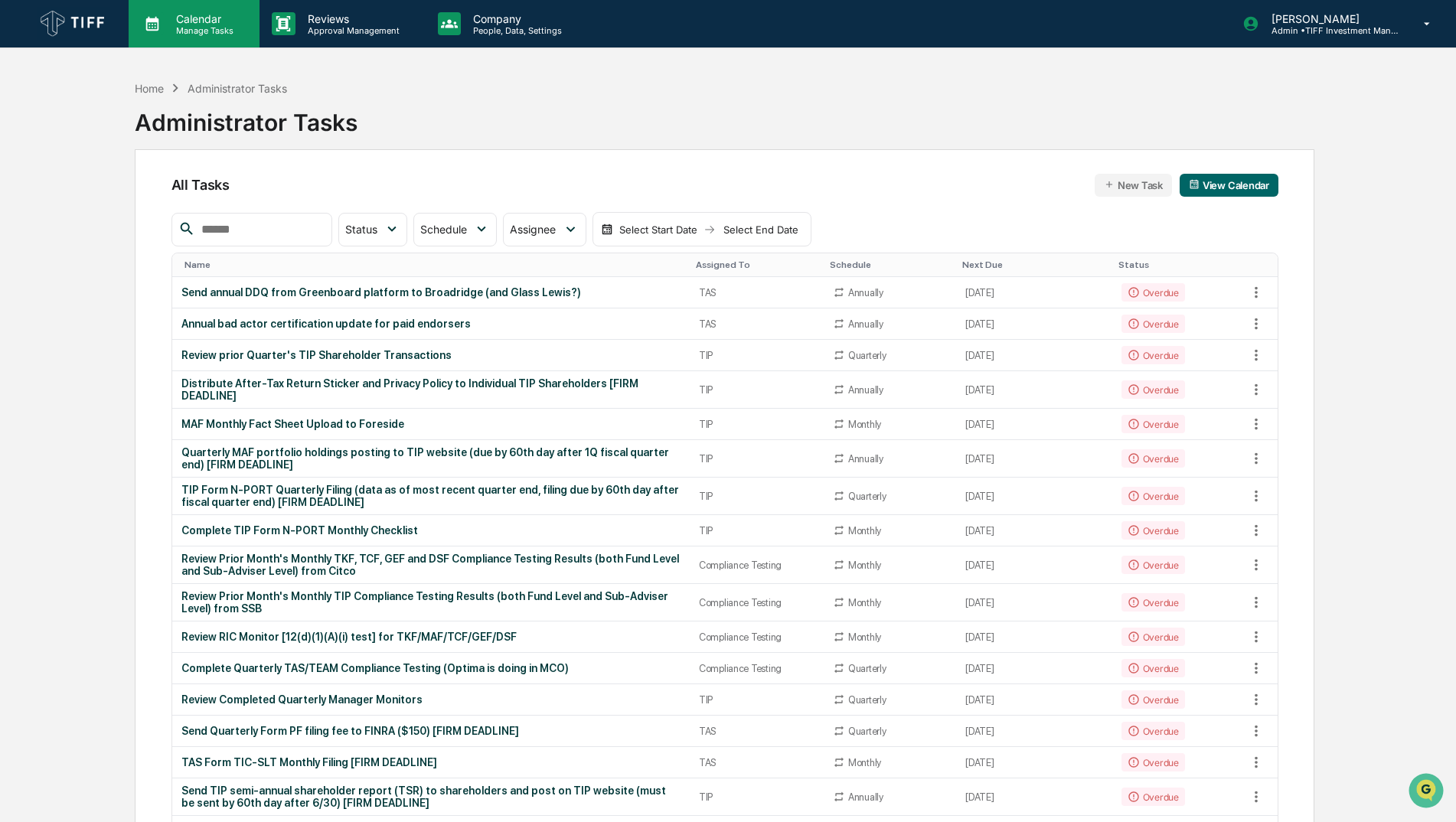
click at [184, 32] on p "Manage Tasks" at bounding box center [202, 30] width 77 height 11
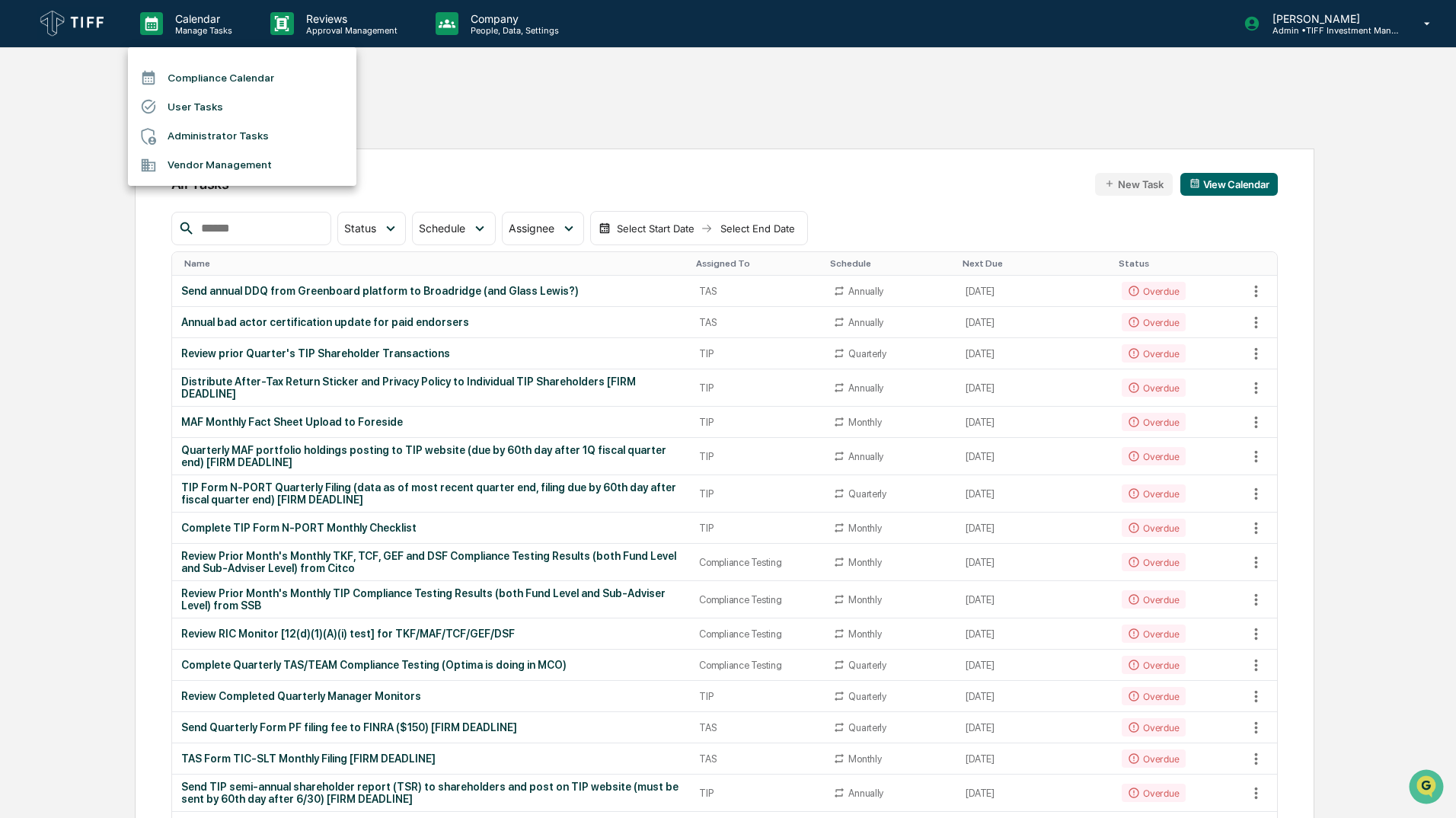
click at [197, 80] on li "Compliance Calendar" at bounding box center [242, 78] width 228 height 29
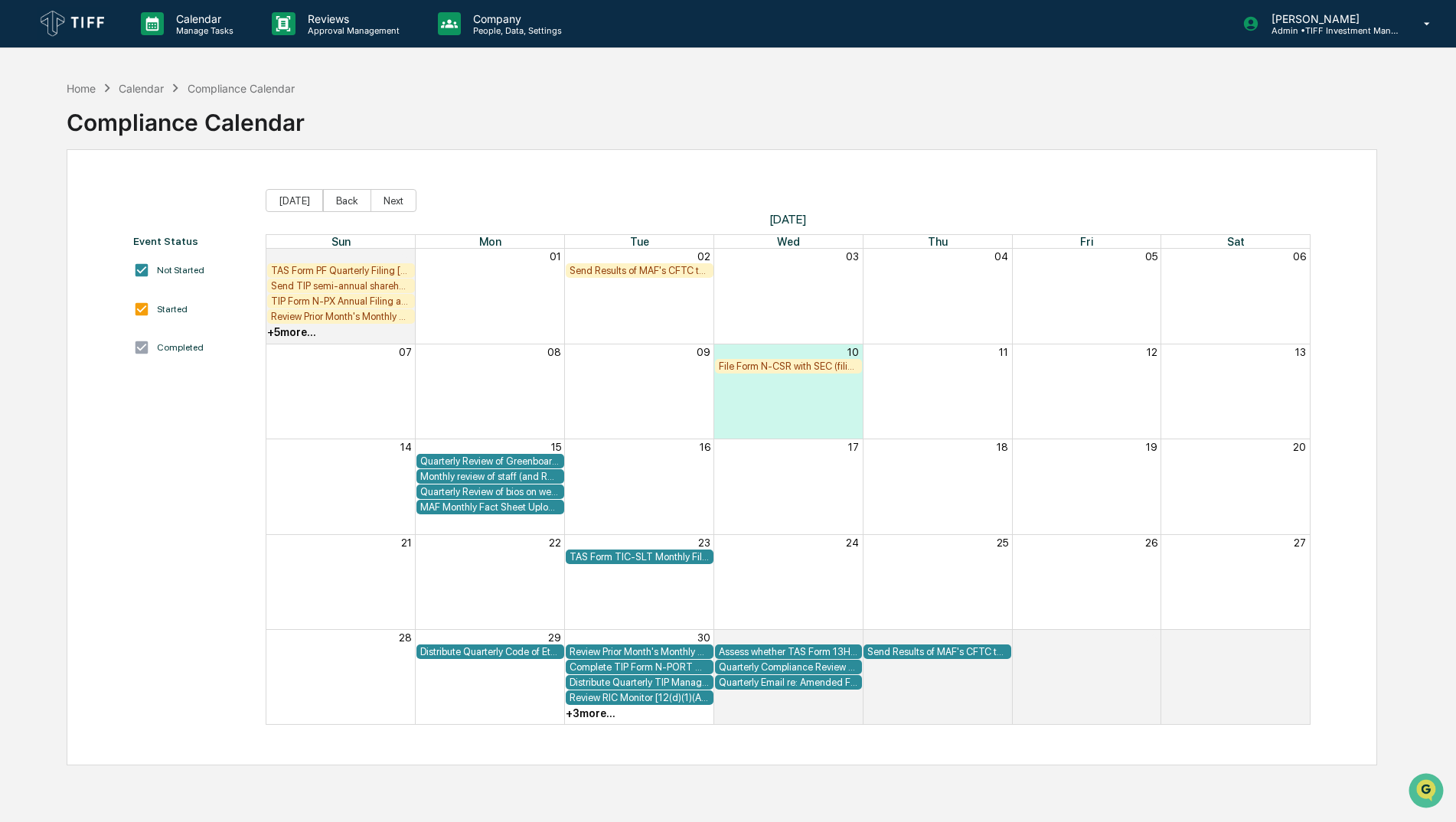
click at [531, 471] on div "Monthly review of staff (and RR) archived communications (including email and T…" at bounding box center [490, 476] width 140 height 12
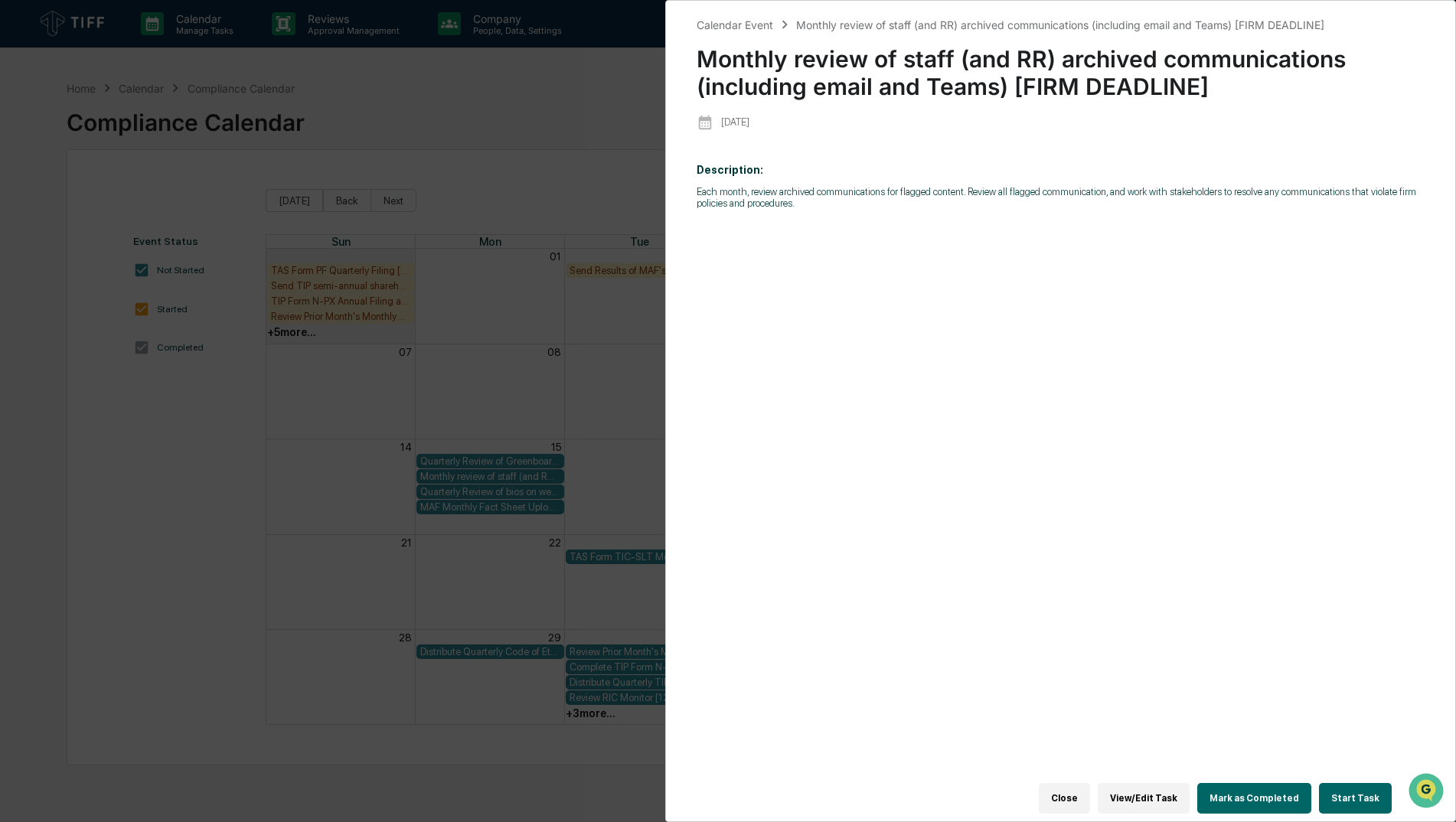
click at [512, 202] on div "Calendar Event Monthly review of staff (and RR) archived communications (includ…" at bounding box center [728, 411] width 1456 height 822
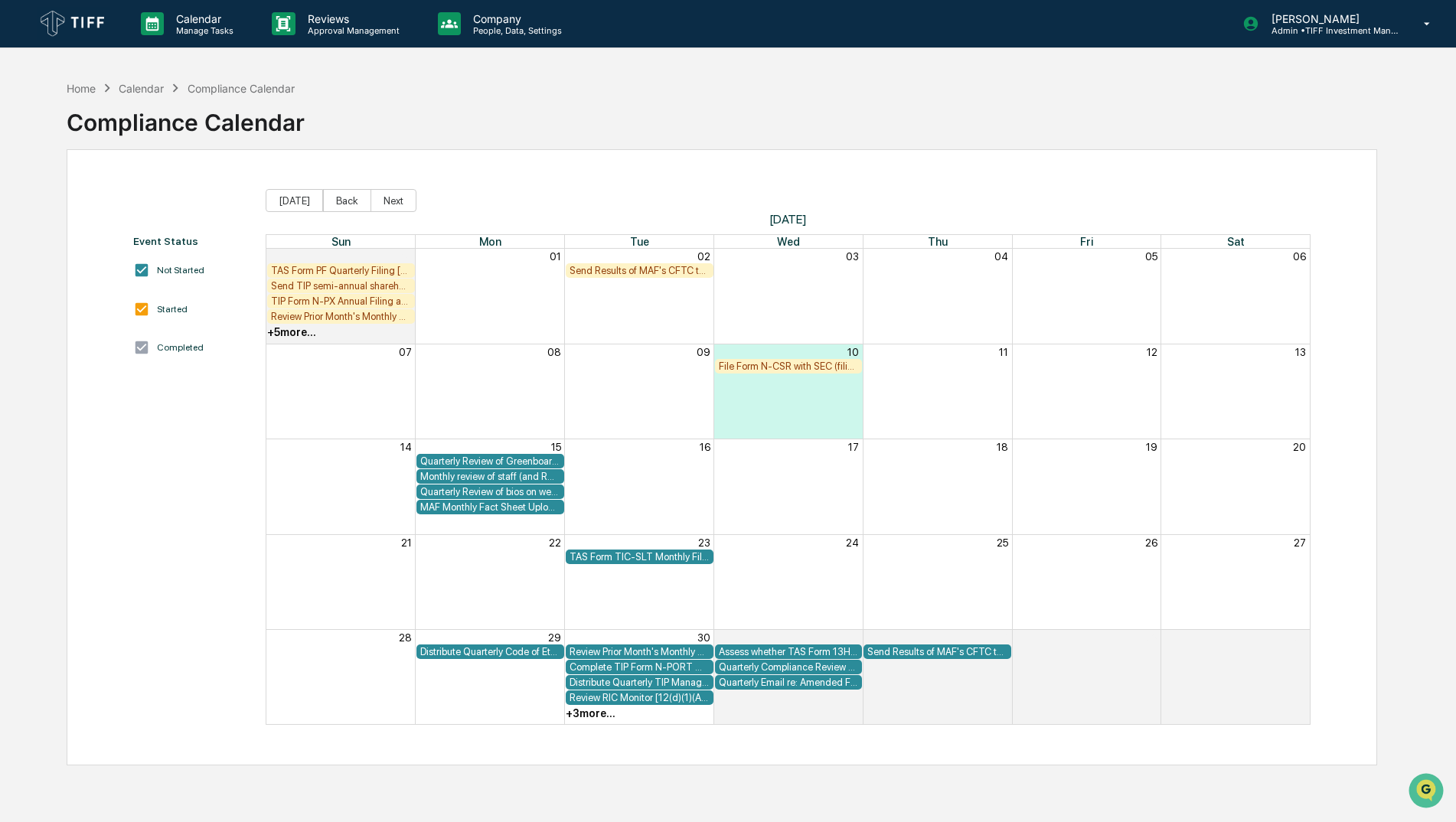
click at [330, 187] on div "Event Status Not Started Started Completed [DATE] Back Next [DATE] Sun Mon Tue …" at bounding box center [722, 457] width 1310 height 616
click at [345, 192] on button "Back" at bounding box center [347, 200] width 48 height 23
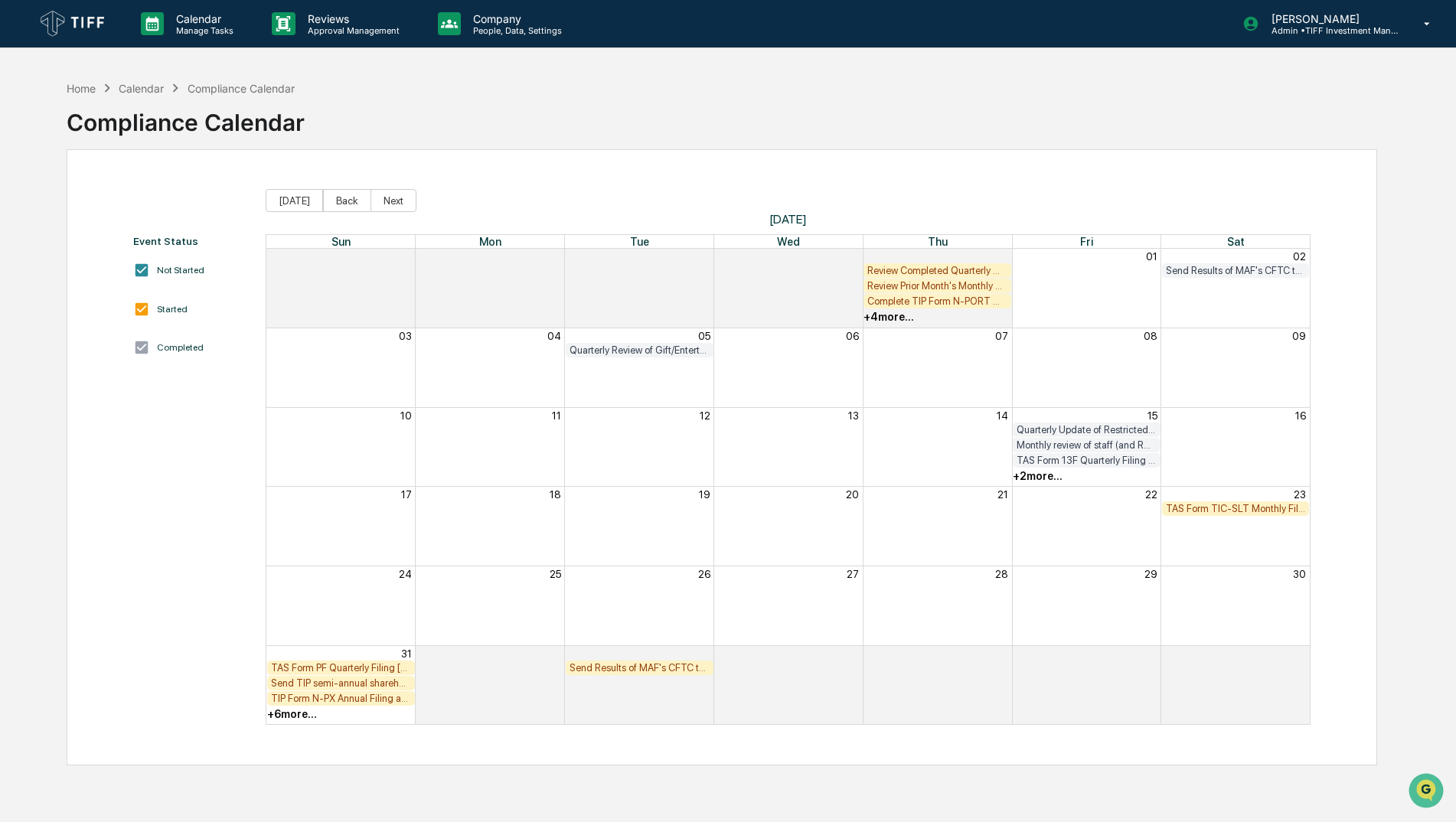
click at [1042, 470] on div "+ 2 more..." at bounding box center [1038, 476] width 50 height 13
click at [1063, 442] on div "Monthly review of staff (and RR) archived communications (including email and T…" at bounding box center [1086, 445] width 140 height 12
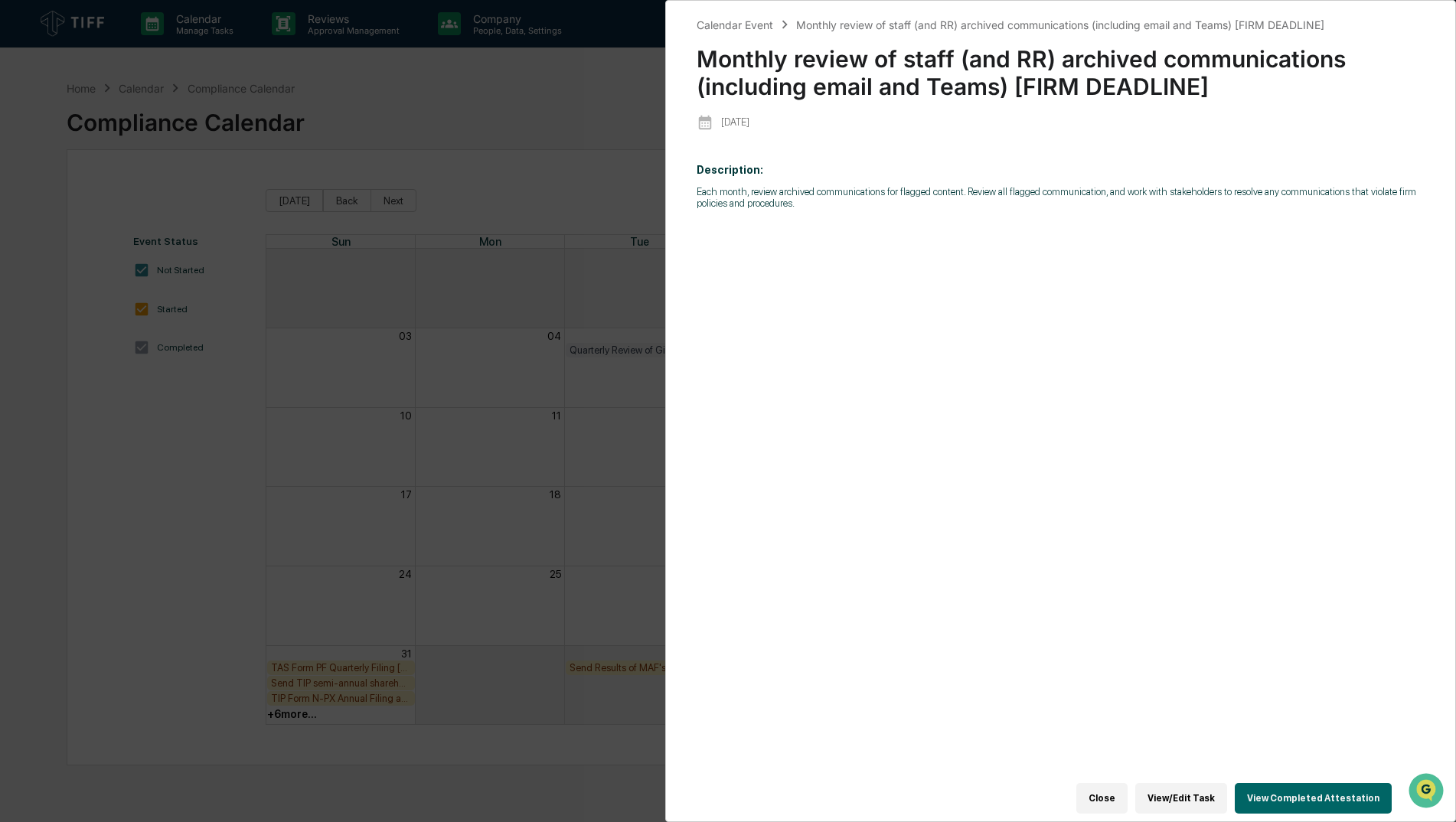
click at [1311, 788] on button "View Completed Attestation" at bounding box center [1312, 799] width 157 height 31
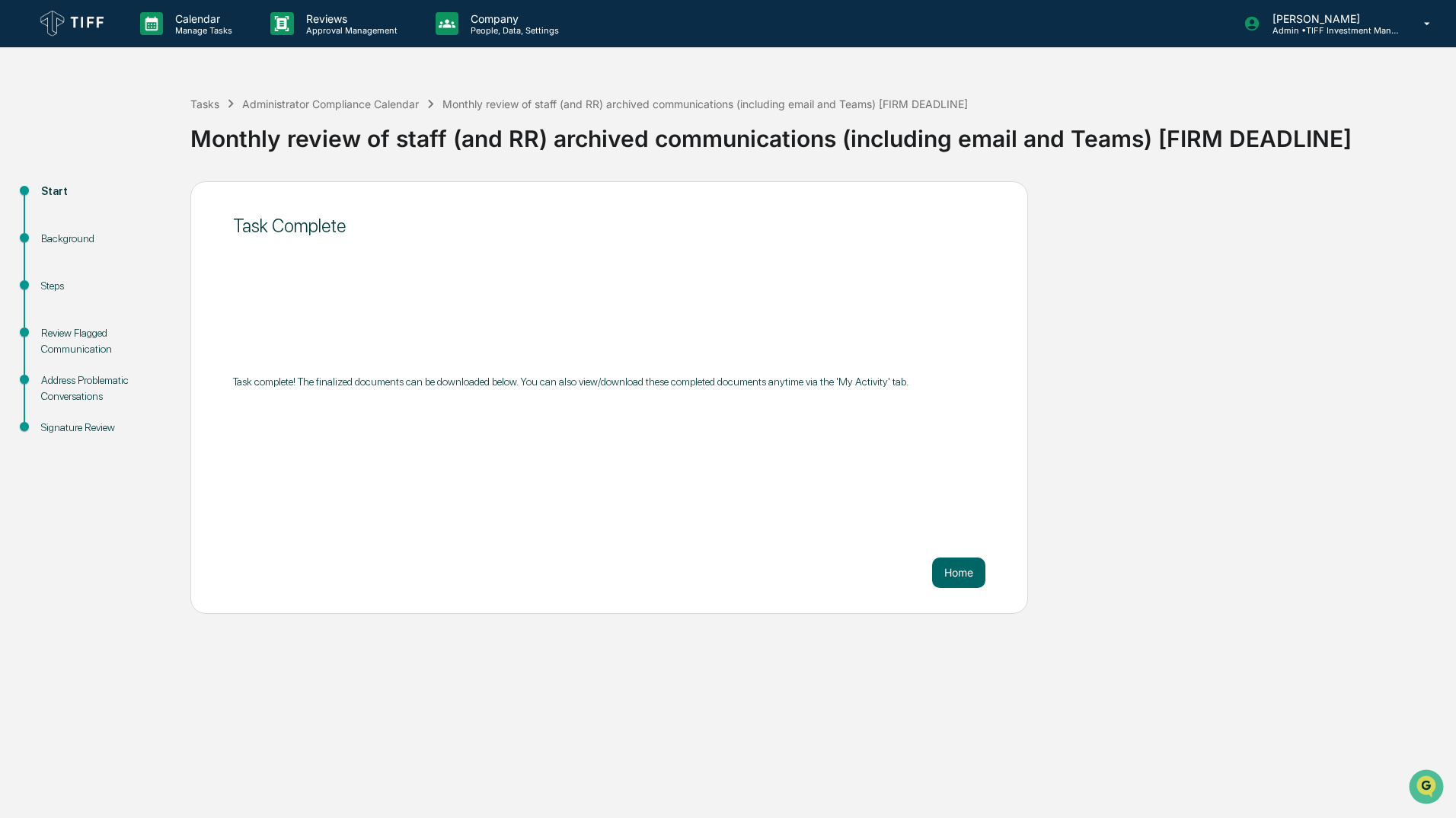
click at [117, 435] on div "Signature Review" at bounding box center [104, 445] width 150 height 47
click at [102, 421] on div "Signature Review" at bounding box center [104, 428] width 125 height 16
click at [93, 430] on div "Signature Review" at bounding box center [104, 428] width 125 height 16
drag, startPoint x: 93, startPoint y: 430, endPoint x: 97, endPoint y: 242, distance: 188.0
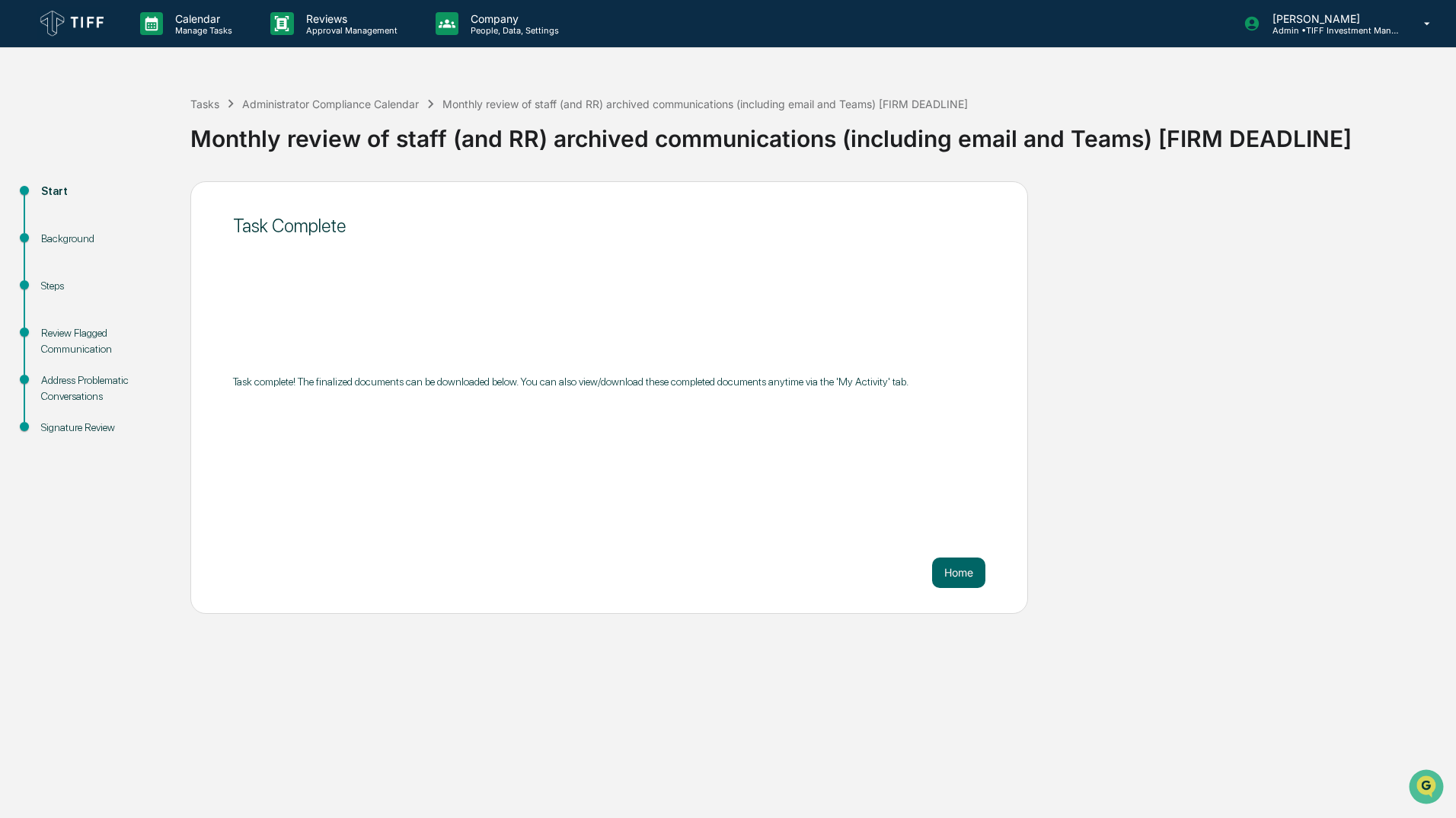
click at [97, 242] on div "Background" at bounding box center [104, 239] width 125 height 16
click at [91, 242] on div "Background" at bounding box center [104, 239] width 125 height 16
click at [51, 291] on div "Steps" at bounding box center [104, 286] width 125 height 16
click at [94, 354] on div "Review Flagged Communication" at bounding box center [104, 340] width 125 height 32
click at [76, 407] on div "Address Problematic Conversations" at bounding box center [104, 398] width 150 height 47
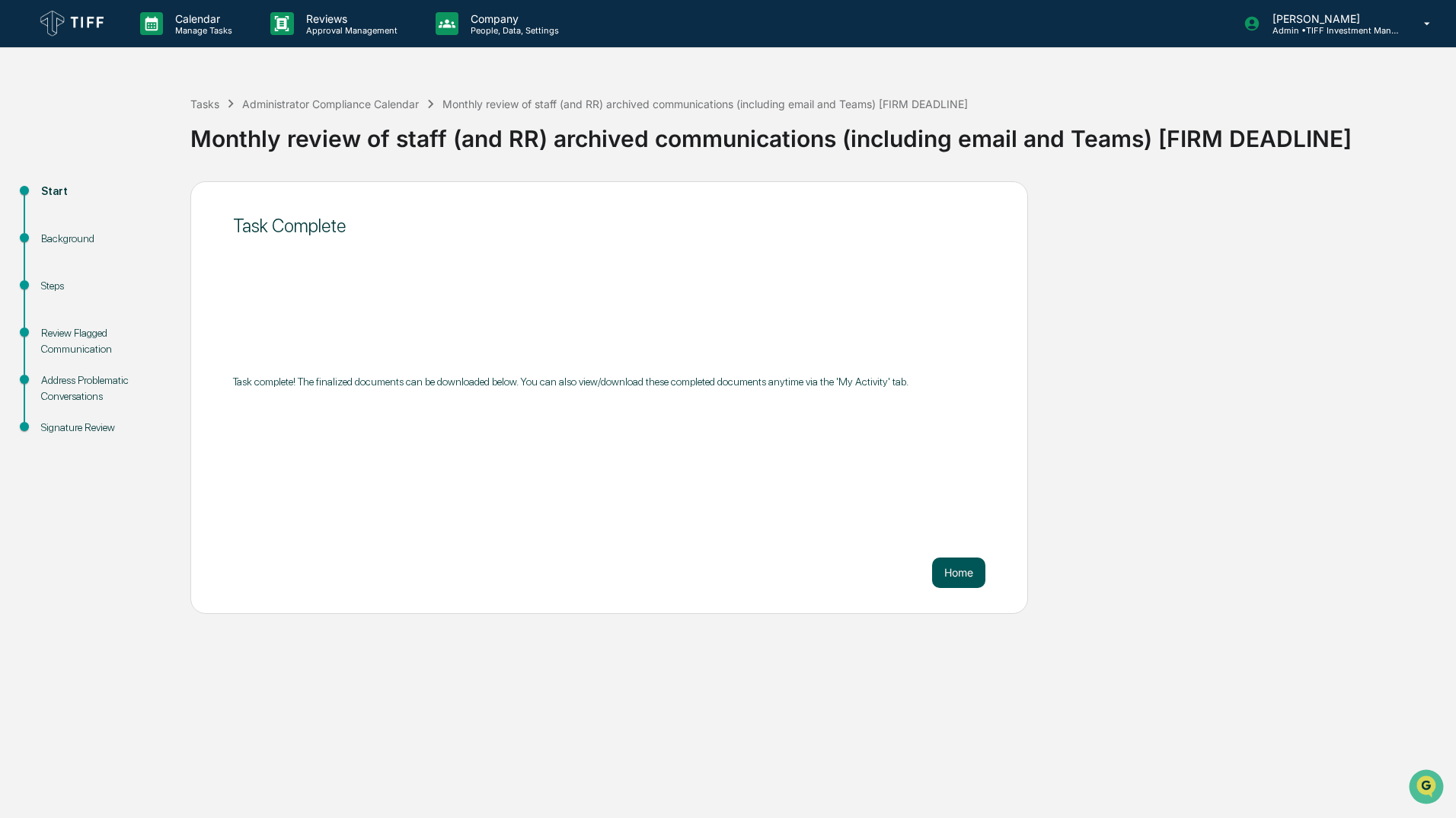
click at [962, 581] on button "Home" at bounding box center [959, 573] width 54 height 31
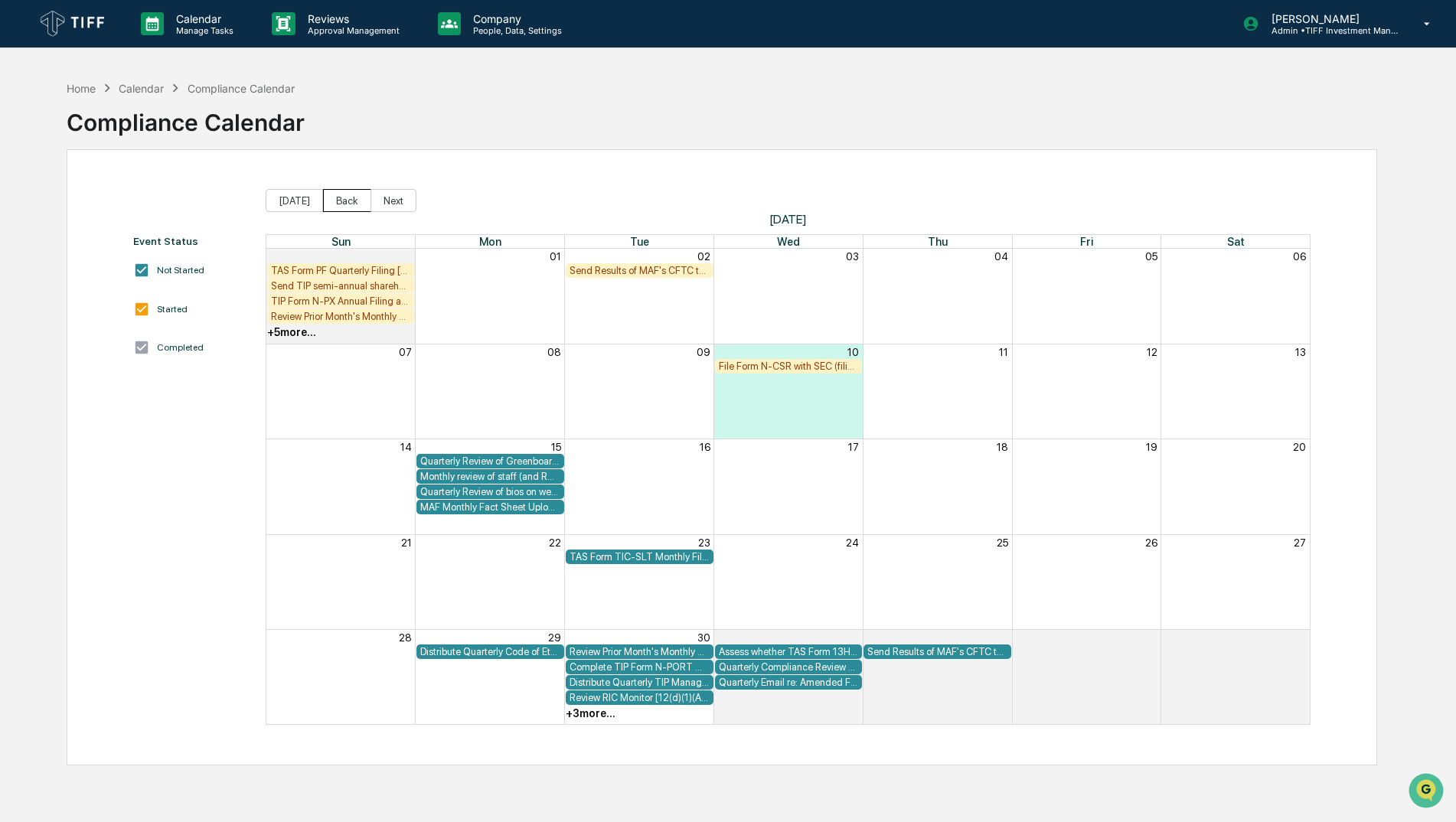
click at [349, 202] on button "Back" at bounding box center [347, 200] width 48 height 23
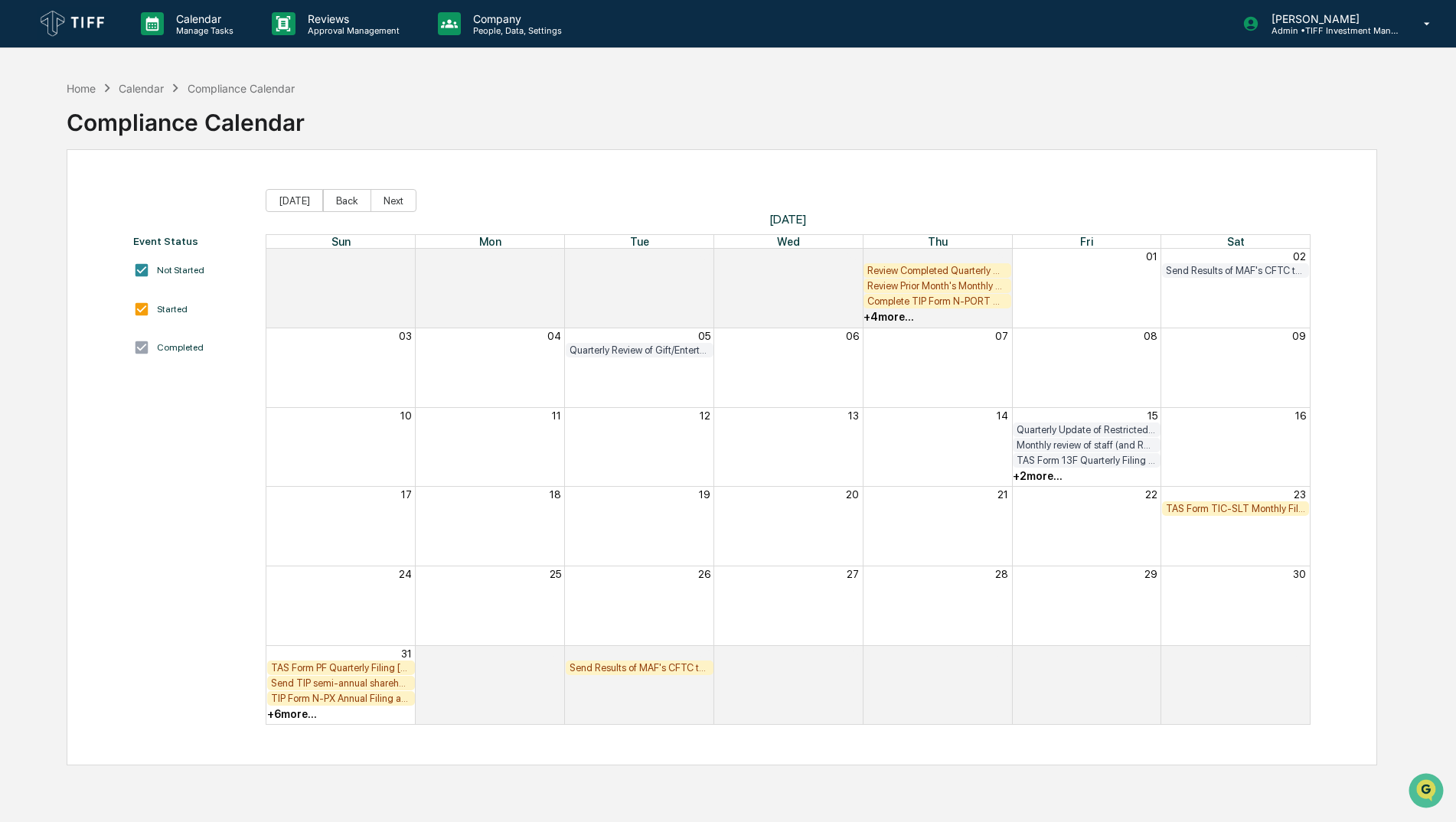
click at [1252, 503] on div "TAS Form TIC-SLT Monthly Filing [FIRM DEADLINE]" at bounding box center [1235, 509] width 140 height 12
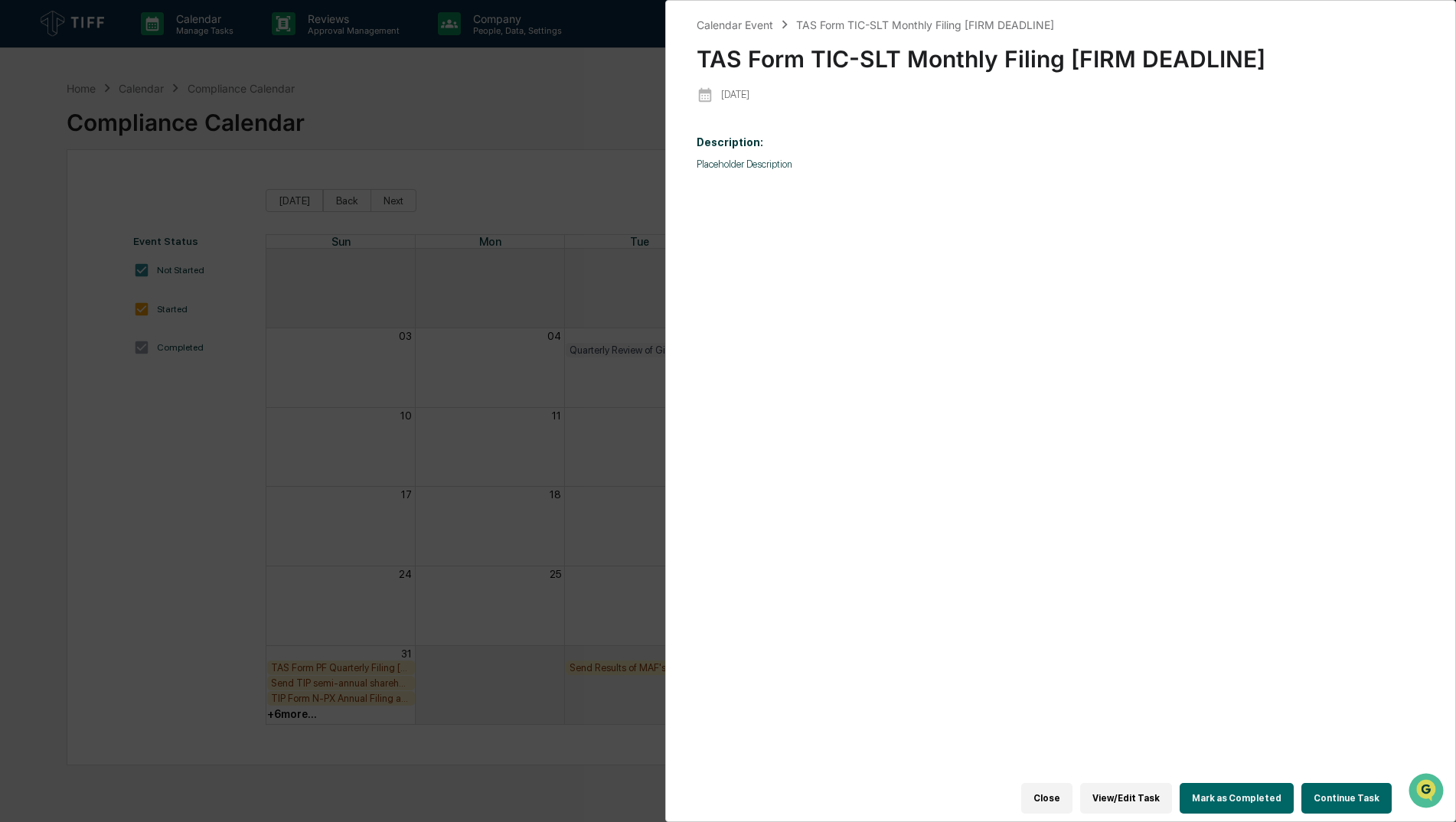
click at [1215, 794] on button "Mark as Completed" at bounding box center [1236, 799] width 114 height 31
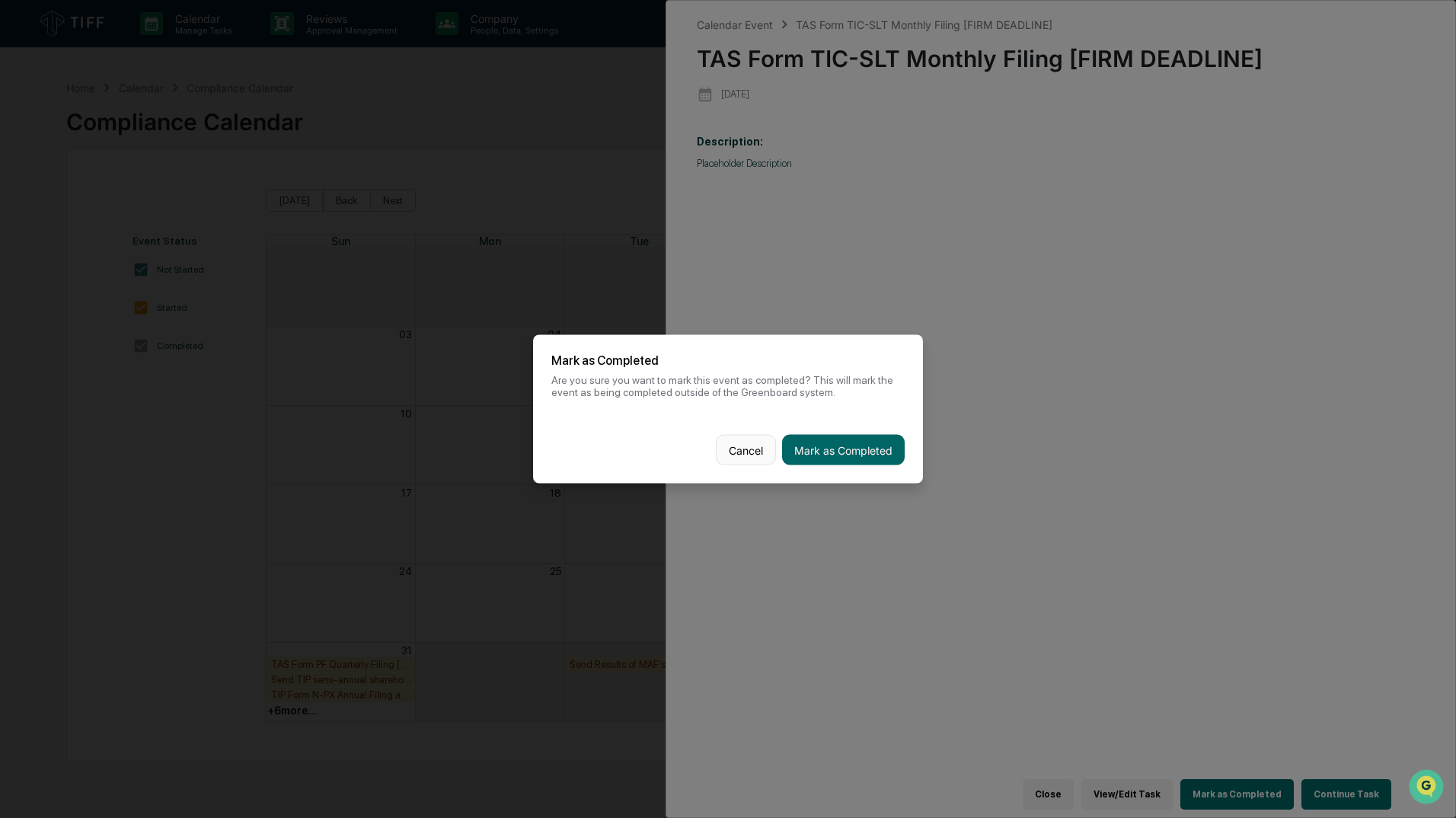
click at [726, 456] on button "Cancel" at bounding box center [746, 451] width 60 height 31
